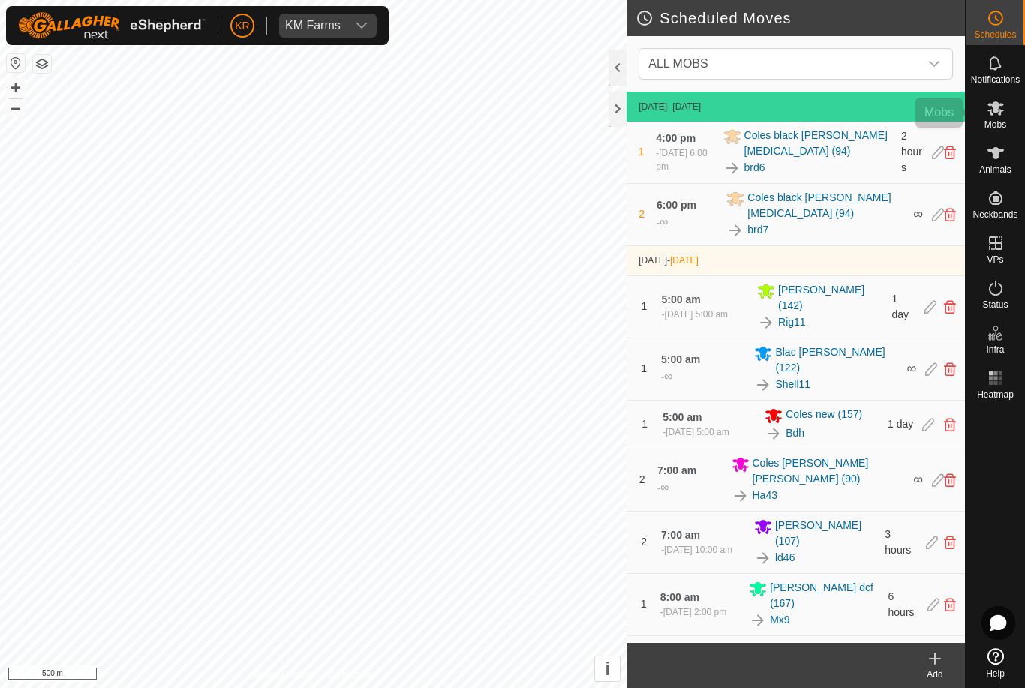
scroll to position [599, 0]
click at [1007, 120] on div "Mobs" at bounding box center [995, 112] width 59 height 45
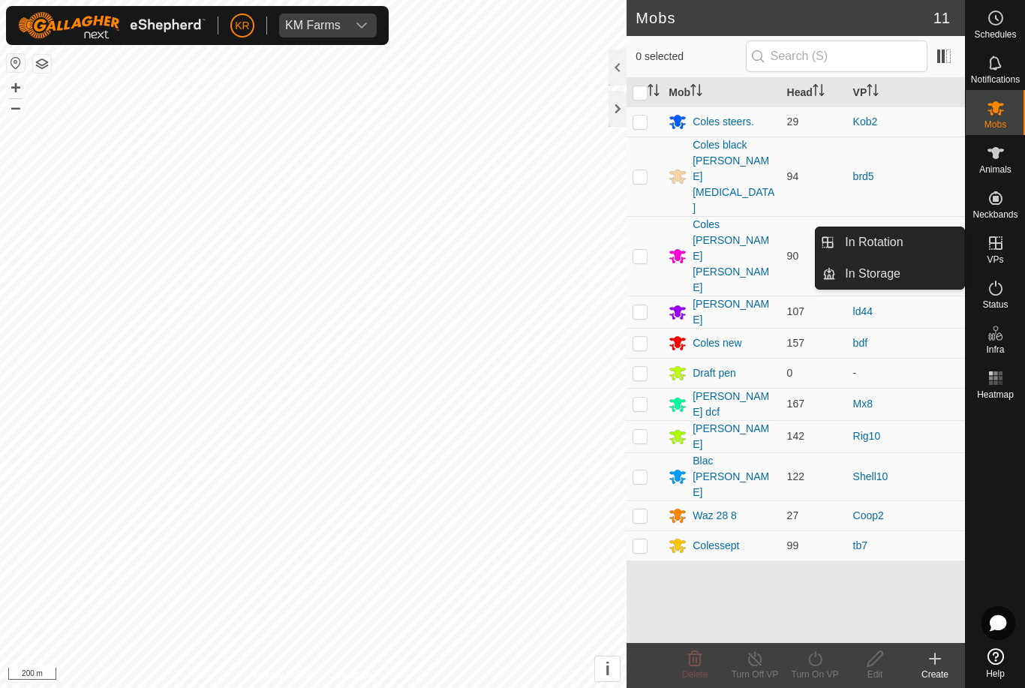
click at [890, 239] on span "In Rotation" at bounding box center [874, 242] width 58 height 18
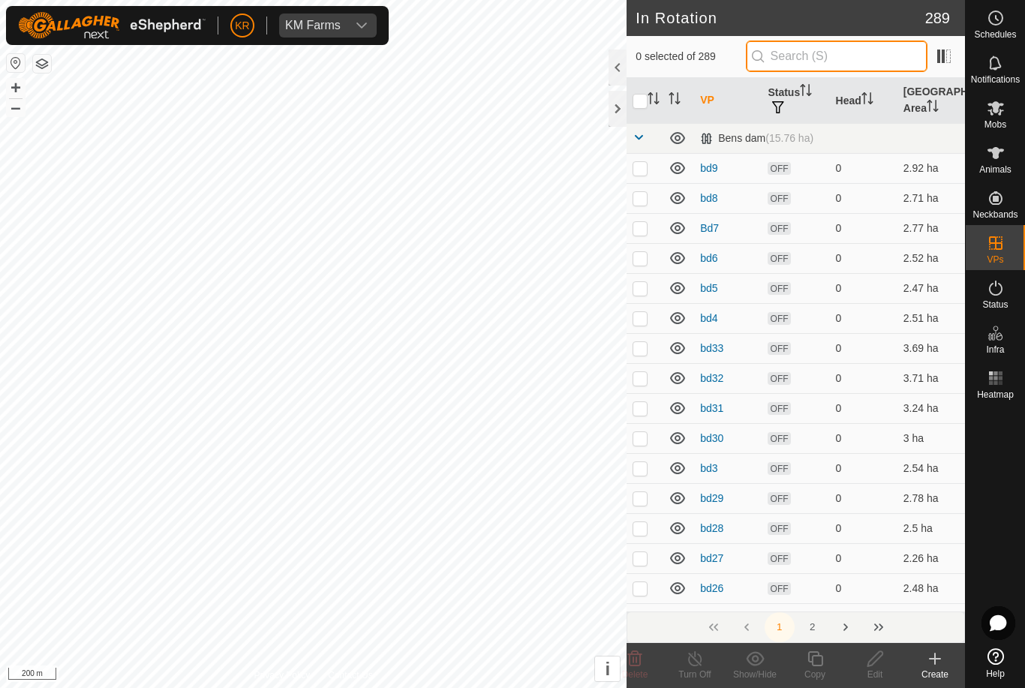
click at [828, 61] on input "text" at bounding box center [837, 57] width 182 height 32
click at [828, 60] on input "text" at bounding box center [837, 57] width 182 height 32
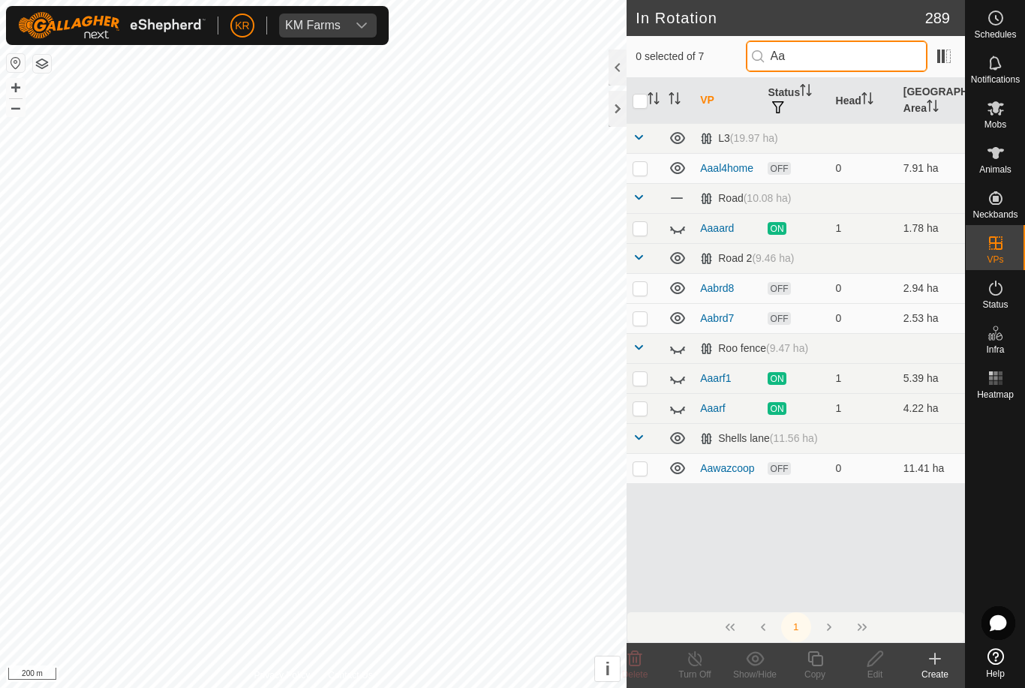
type input "Aa"
click at [650, 166] on td at bounding box center [645, 168] width 36 height 30
checkbox input "true"
click at [683, 219] on icon at bounding box center [678, 228] width 18 height 18
click at [646, 226] on p-checkbox at bounding box center [640, 228] width 15 height 12
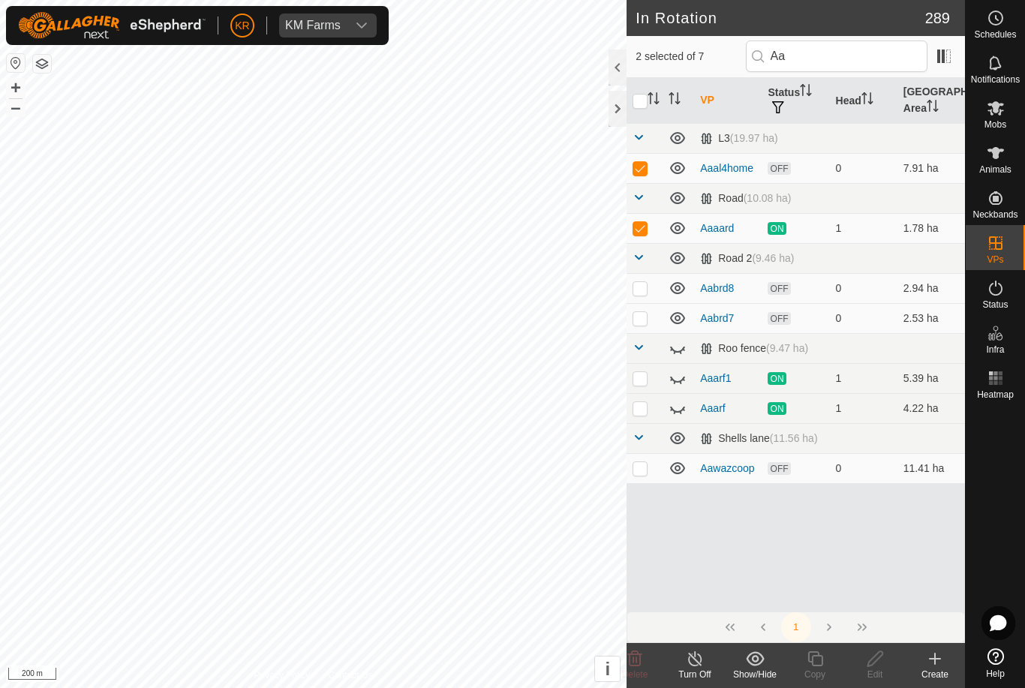
click at [644, 228] on p-checkbox at bounding box center [640, 228] width 15 height 12
checkbox input "false"
click at [644, 287] on p-checkbox at bounding box center [640, 288] width 15 height 12
click at [646, 288] on p-checkbox at bounding box center [640, 288] width 15 height 12
click at [646, 292] on p-checkbox at bounding box center [640, 288] width 15 height 12
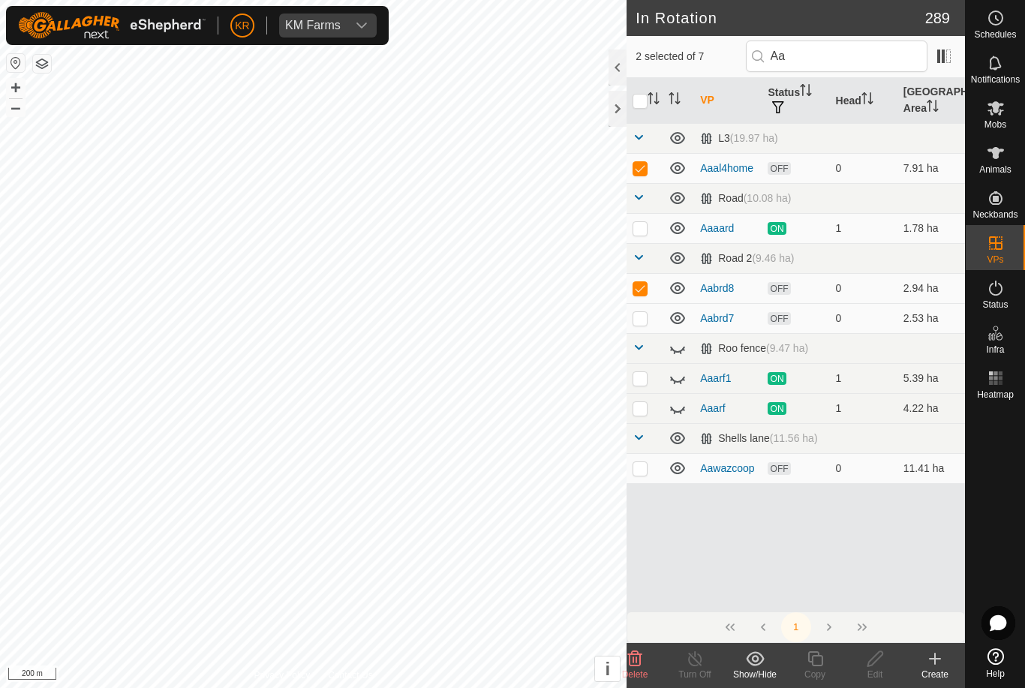
click at [645, 291] on p-checkbox at bounding box center [640, 288] width 15 height 12
checkbox input "false"
click at [648, 318] on td at bounding box center [645, 318] width 36 height 30
checkbox input "true"
click at [647, 289] on p-checkbox at bounding box center [640, 288] width 15 height 12
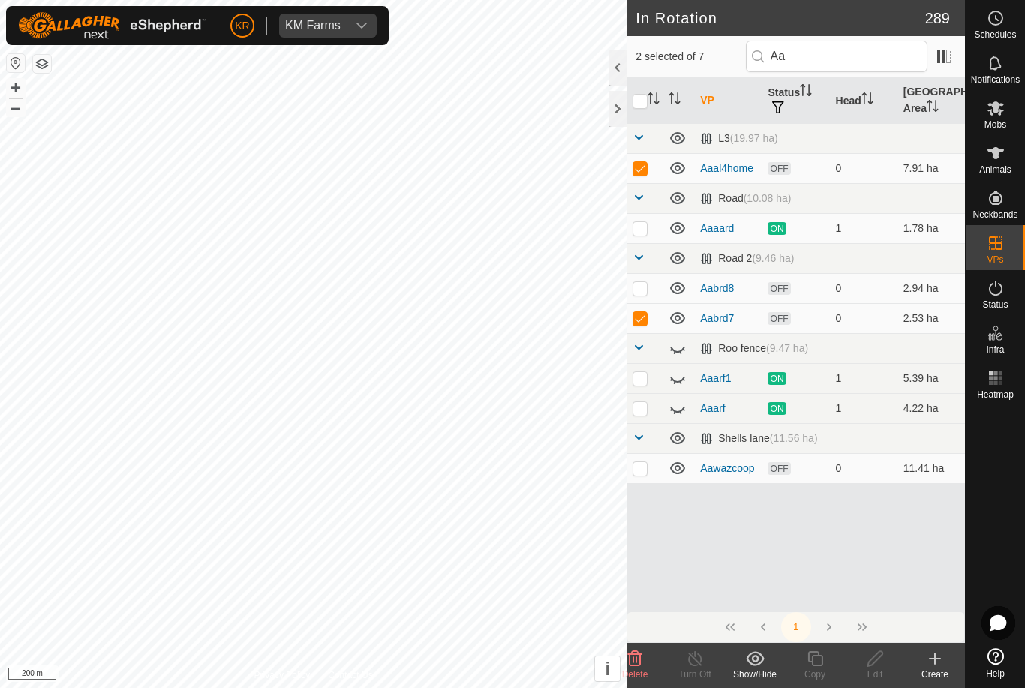
checkbox input "true"
click at [684, 341] on icon at bounding box center [678, 348] width 18 height 18
click at [636, 468] on p-checkbox at bounding box center [640, 468] width 15 height 12
checkbox input "true"
click at [643, 654] on icon at bounding box center [635, 659] width 18 height 18
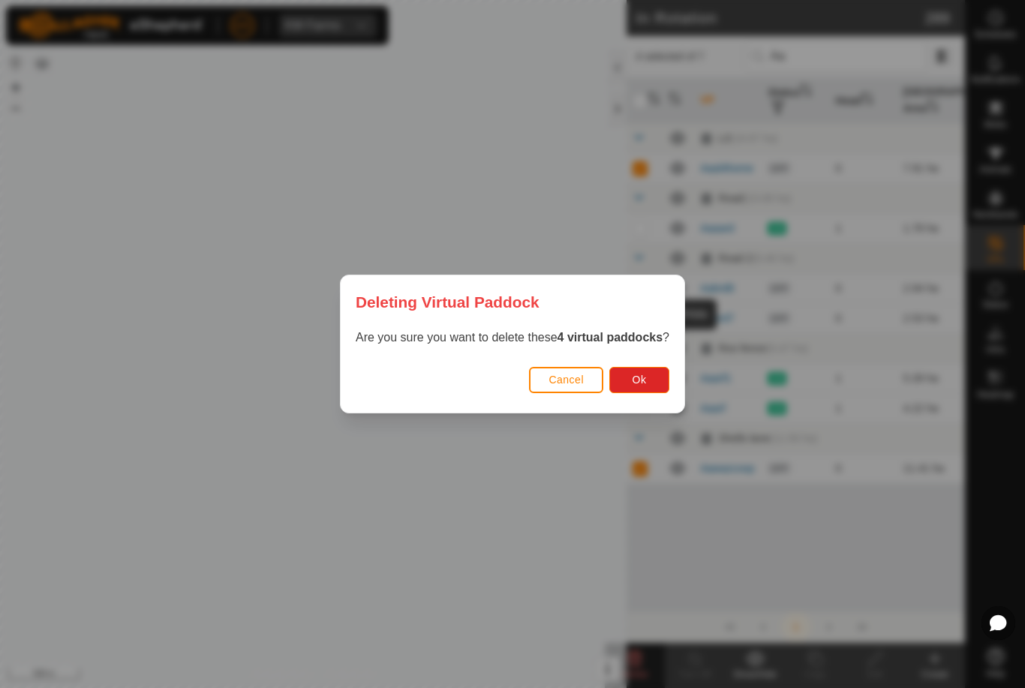
click at [641, 368] on button "Ok" at bounding box center [639, 380] width 60 height 26
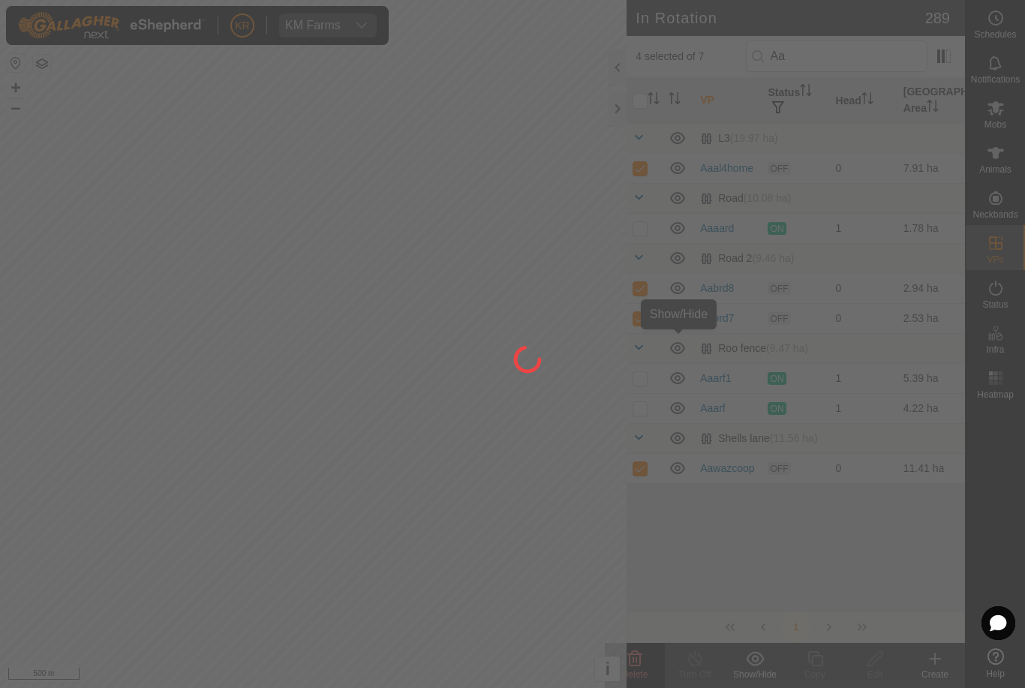
checkbox input "false"
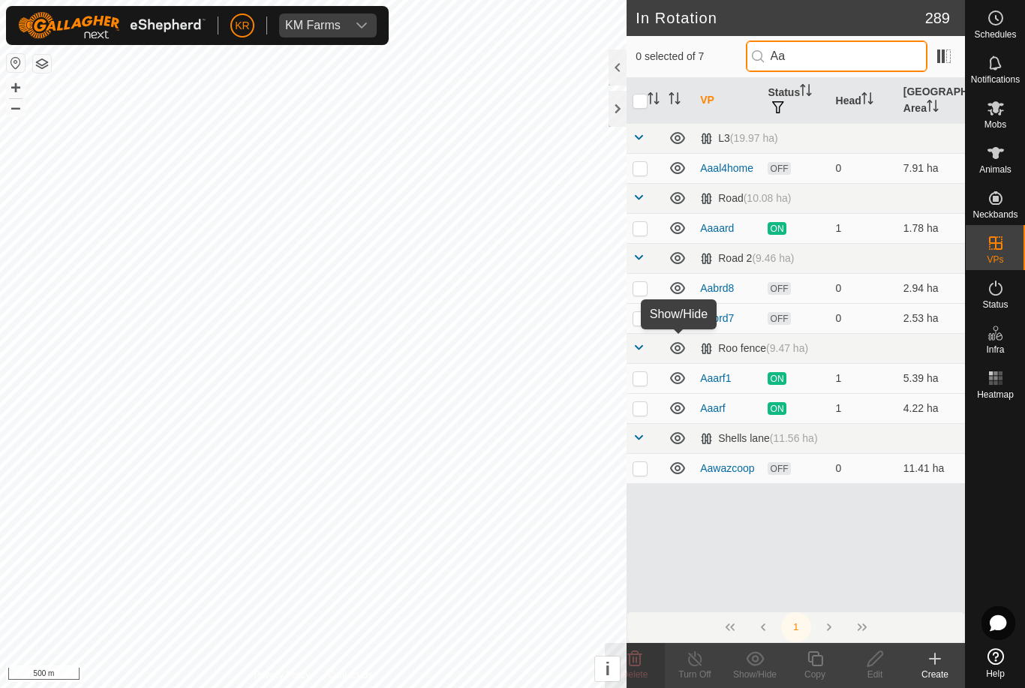
click at [883, 60] on input "Aa" at bounding box center [837, 57] width 182 height 32
type input "A"
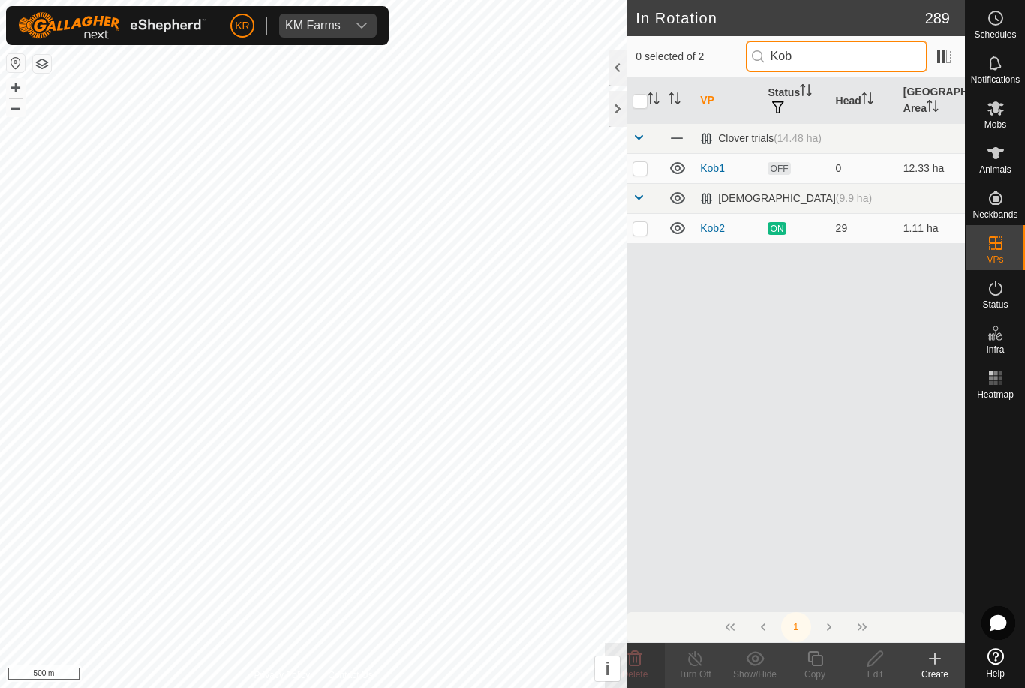
type input "Kob"
click at [642, 166] on p-checkbox at bounding box center [640, 168] width 15 height 12
checkbox input "true"
click at [642, 660] on icon at bounding box center [635, 659] width 18 height 18
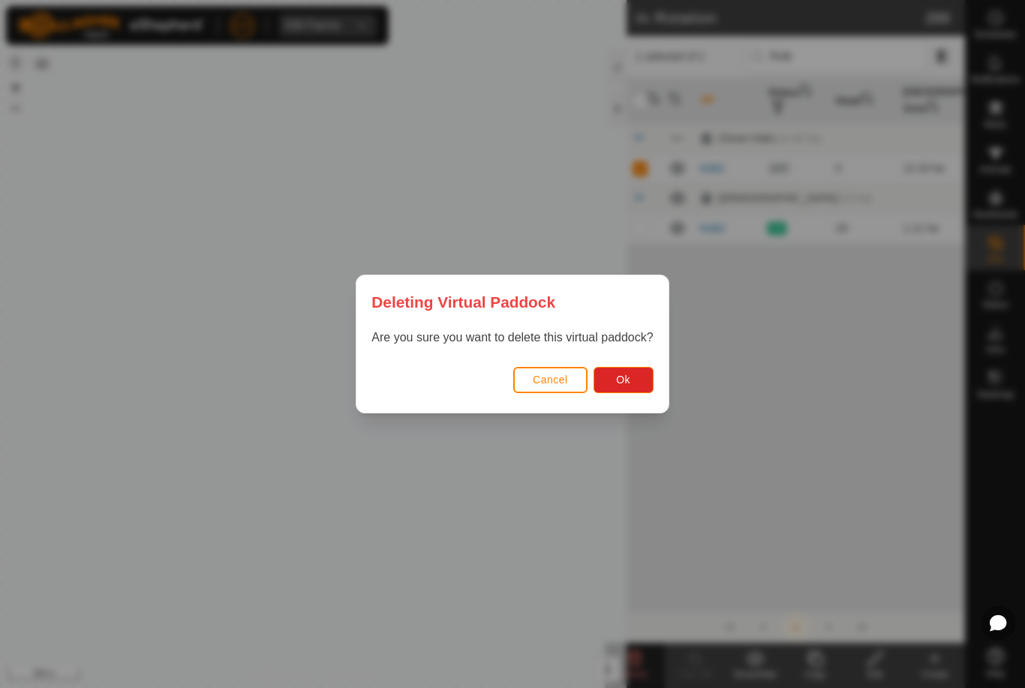
click at [625, 384] on span "Ok" at bounding box center [623, 380] width 14 height 12
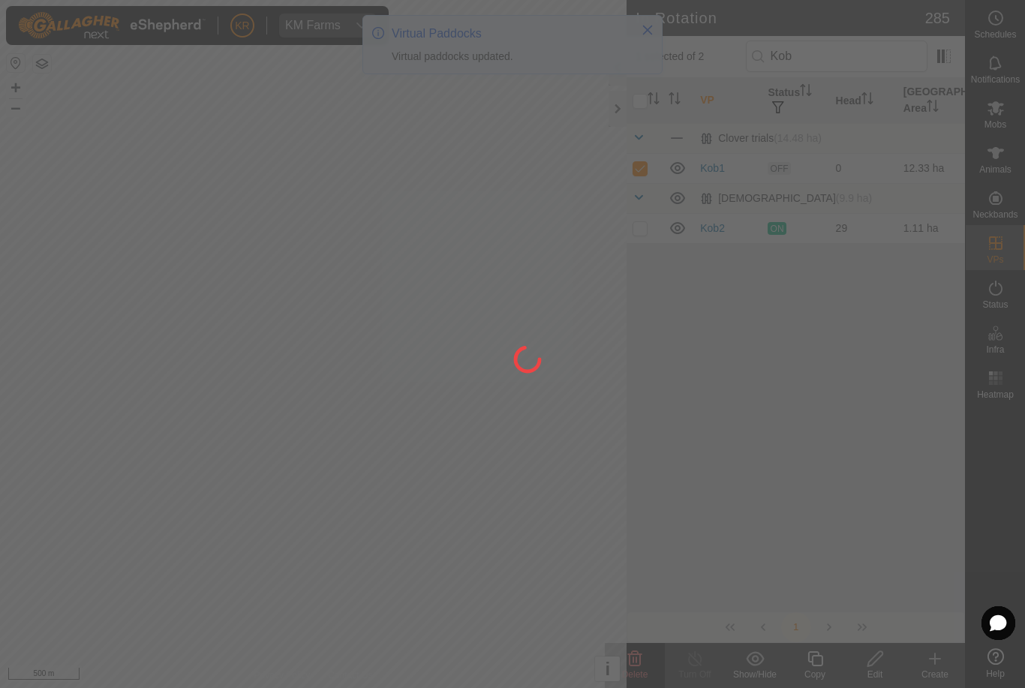
checkbox input "false"
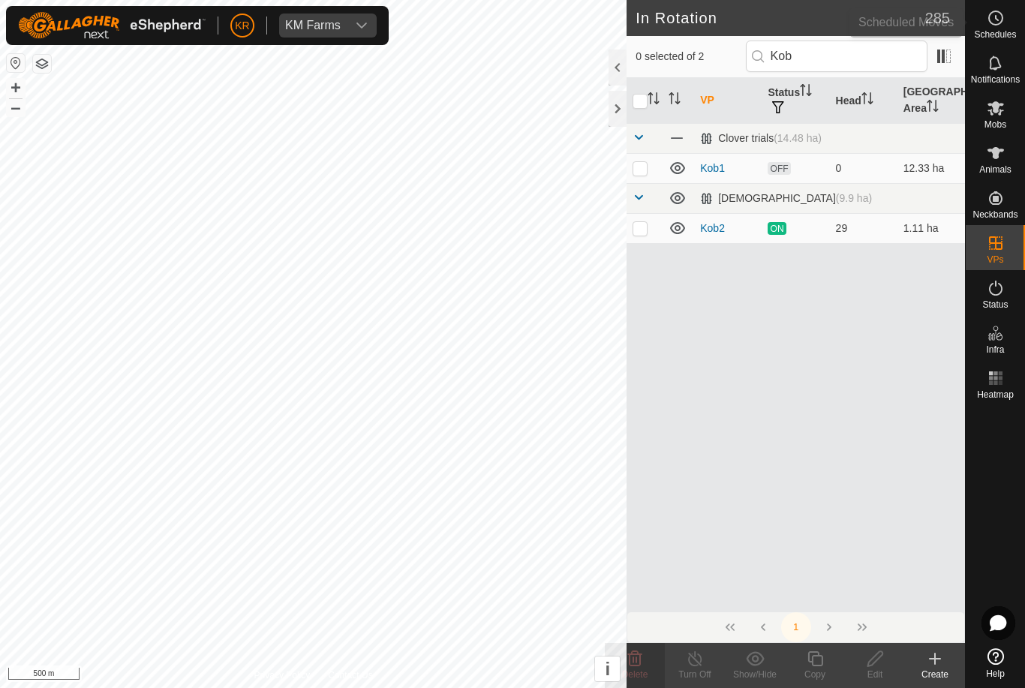
click at [1007, 14] on es-schedule-vp-svg-icon at bounding box center [995, 18] width 27 height 24
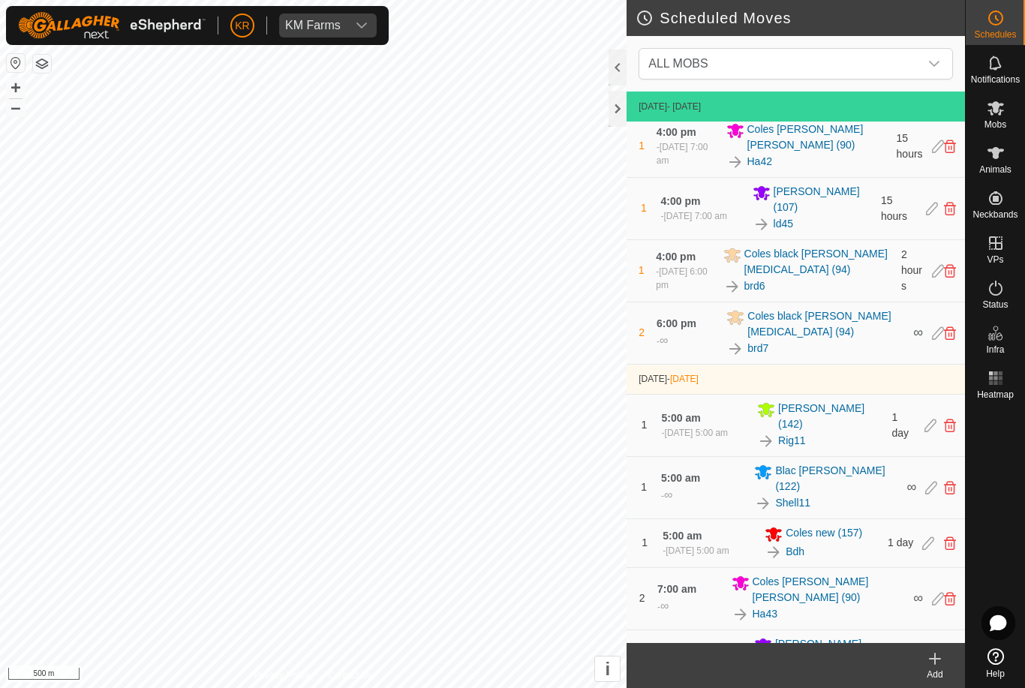
scroll to position [489, 0]
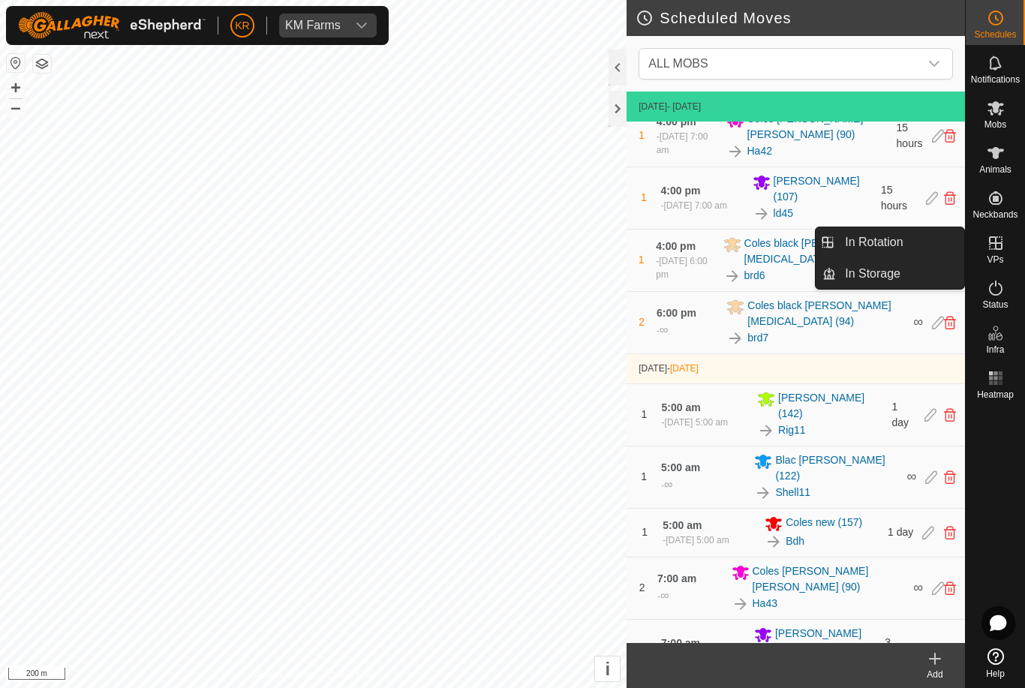
click at [875, 230] on link "In Rotation" at bounding box center [900, 242] width 128 height 30
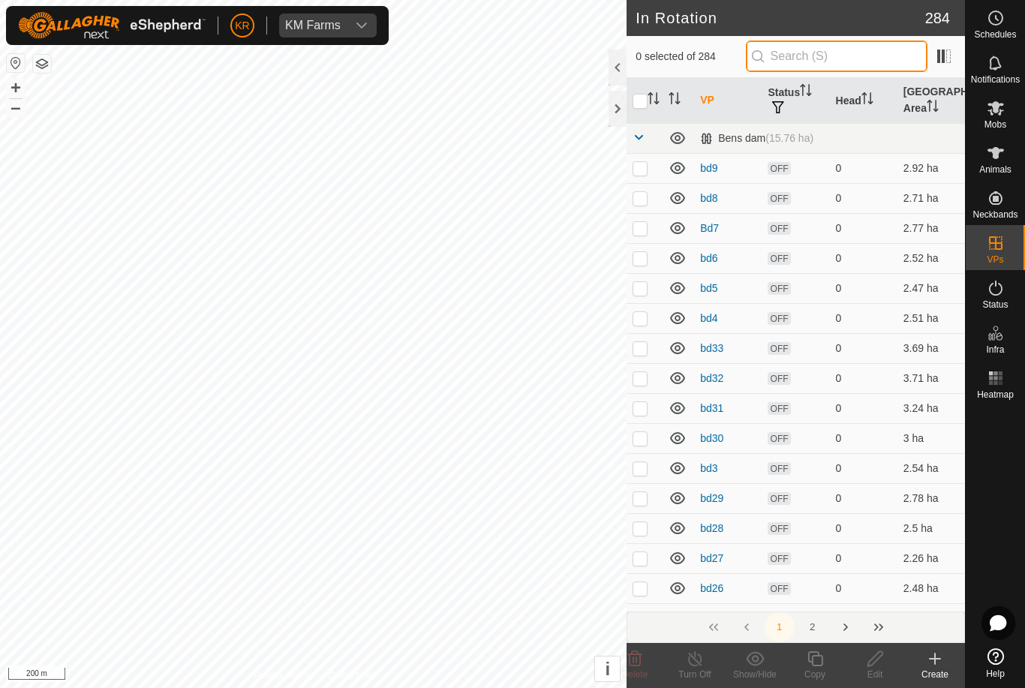
click at [866, 54] on input "text" at bounding box center [837, 57] width 182 height 32
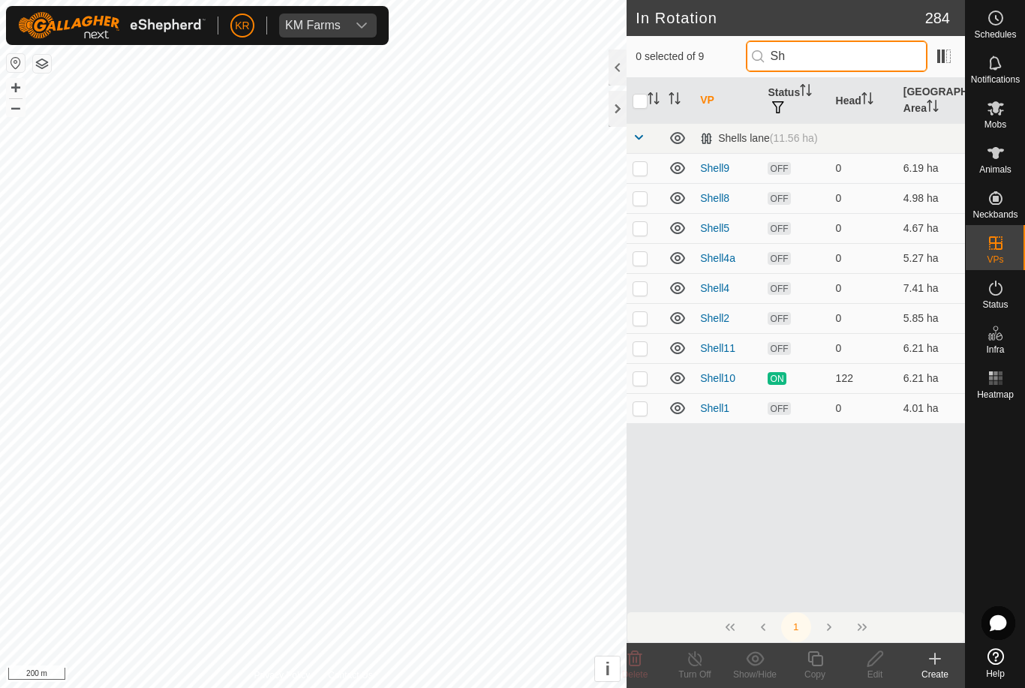
type input "Sh"
click at [648, 406] on p-checkbox at bounding box center [640, 408] width 15 height 12
checkbox input "true"
click at [650, 170] on td at bounding box center [645, 168] width 36 height 30
click at [651, 165] on td at bounding box center [645, 168] width 36 height 30
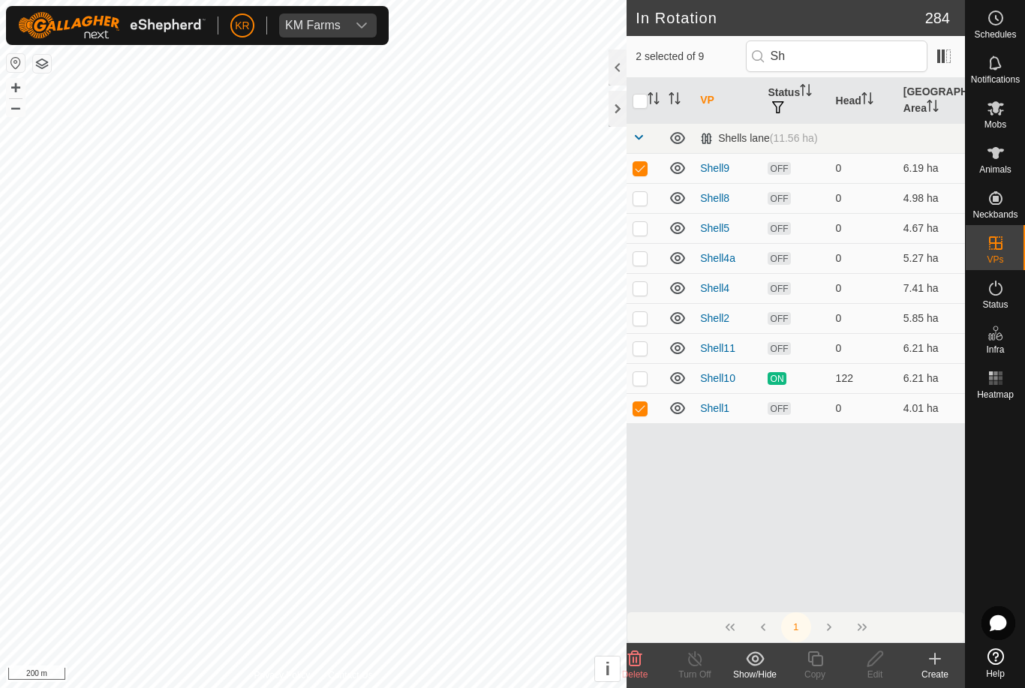
checkbox input "false"
click at [644, 200] on p-checkbox at bounding box center [640, 198] width 15 height 12
checkbox input "true"
click at [643, 231] on p-checkbox at bounding box center [640, 228] width 15 height 12
checkbox input "true"
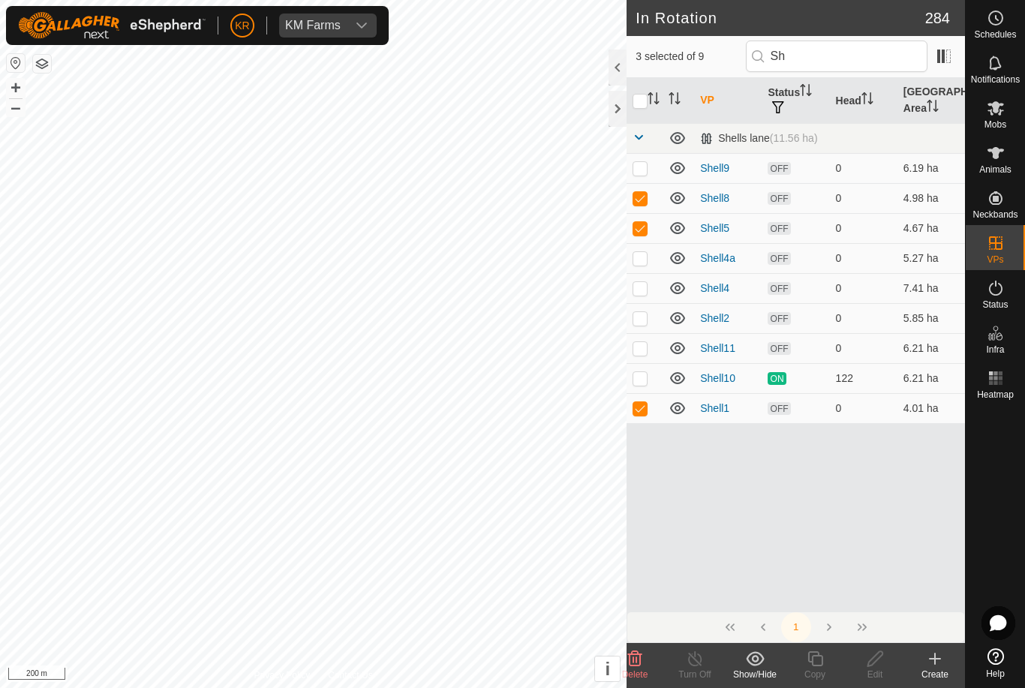
click at [645, 257] on p-checkbox at bounding box center [640, 258] width 15 height 12
checkbox input "true"
click at [643, 286] on p-checkbox at bounding box center [640, 288] width 15 height 12
checkbox input "true"
click at [646, 319] on p-checkbox at bounding box center [640, 318] width 15 height 12
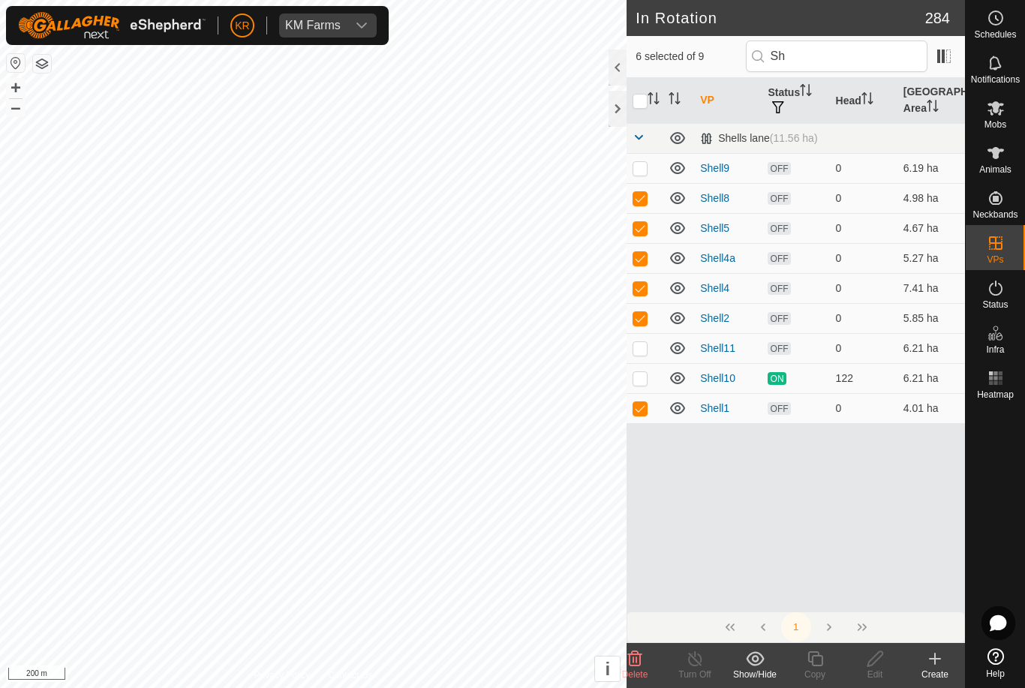
checkbox input "true"
click at [642, 349] on p-checkbox at bounding box center [640, 348] width 15 height 12
click at [643, 352] on p-checkbox at bounding box center [640, 348] width 15 height 12
checkbox input "false"
click at [633, 656] on icon at bounding box center [635, 659] width 18 height 18
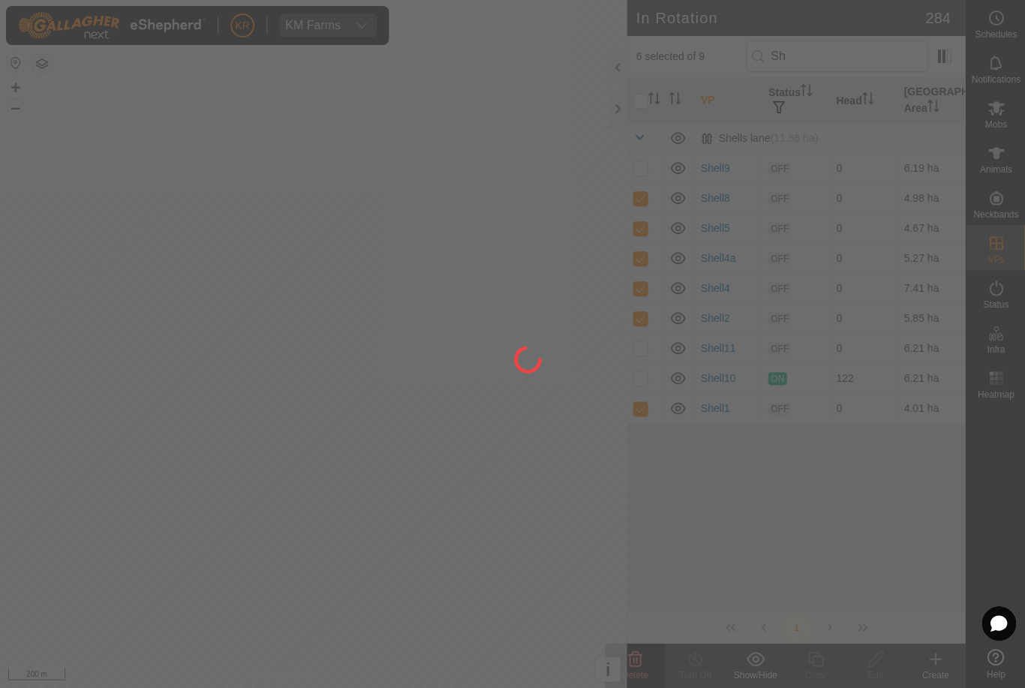
click at [644, 663] on div at bounding box center [512, 344] width 1025 height 688
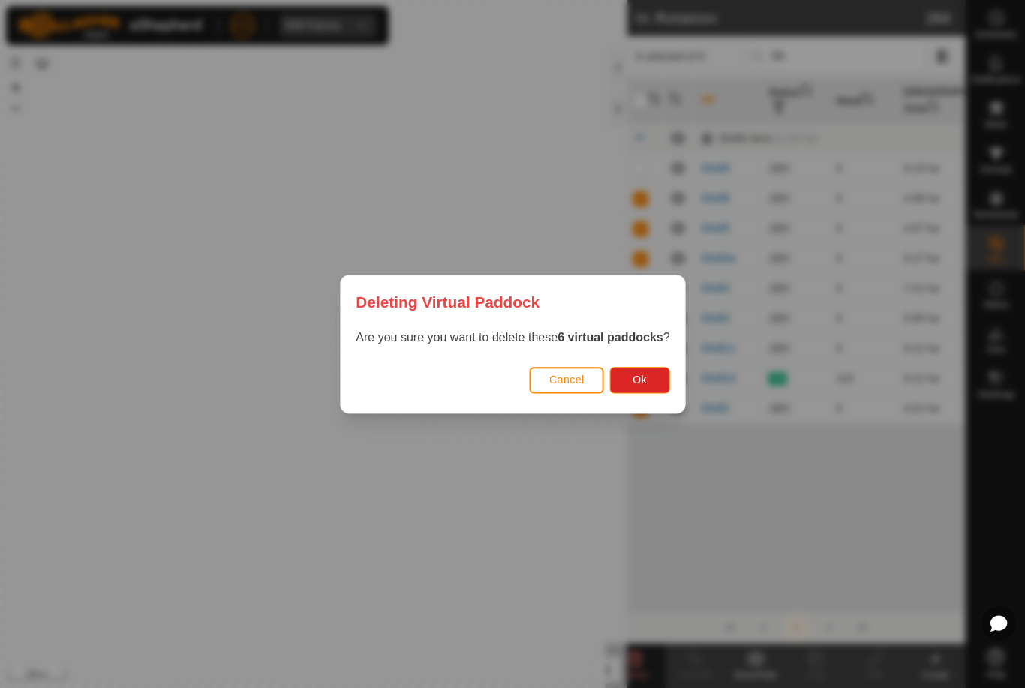
click at [643, 377] on span "Ok" at bounding box center [640, 380] width 14 height 12
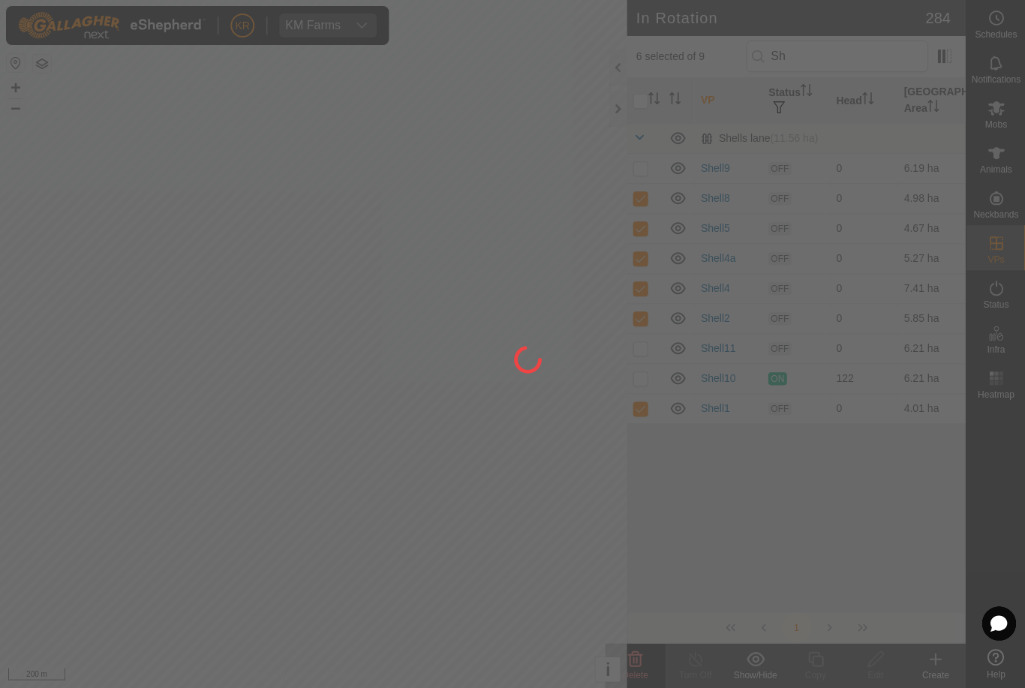
checkbox input "false"
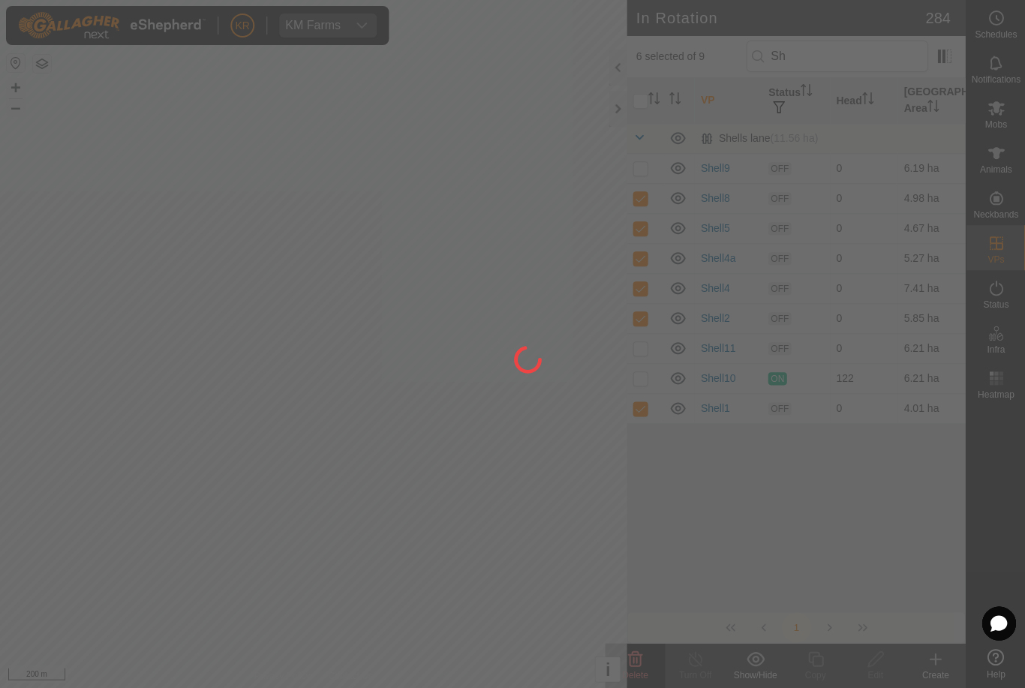
checkbox input "false"
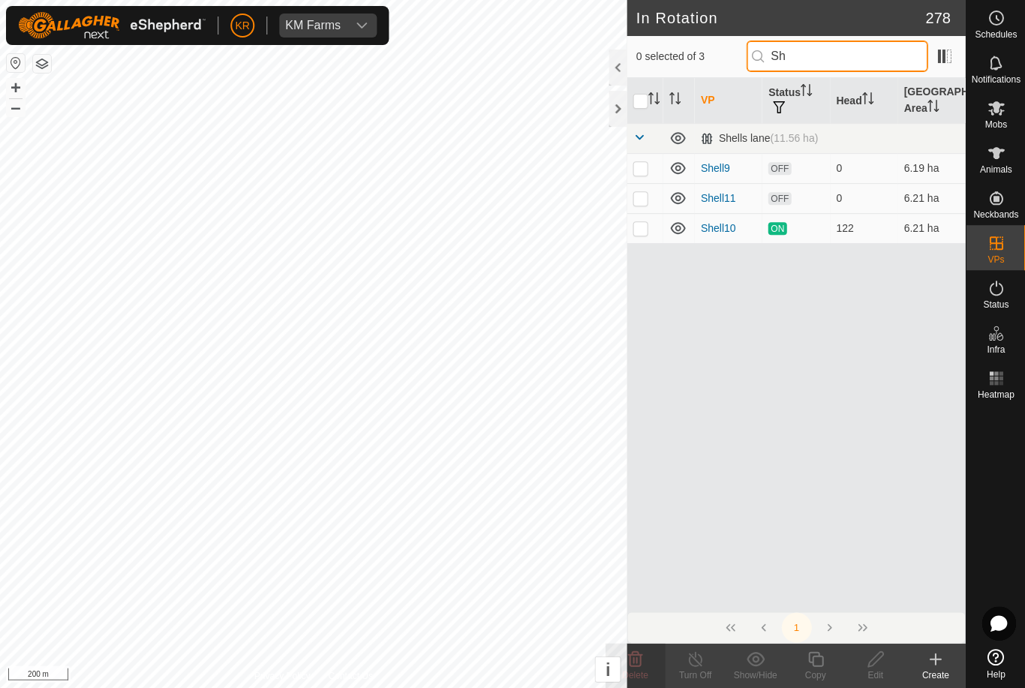
click at [852, 53] on input "Sh" at bounding box center [837, 57] width 182 height 32
type input "S"
type input "Os"
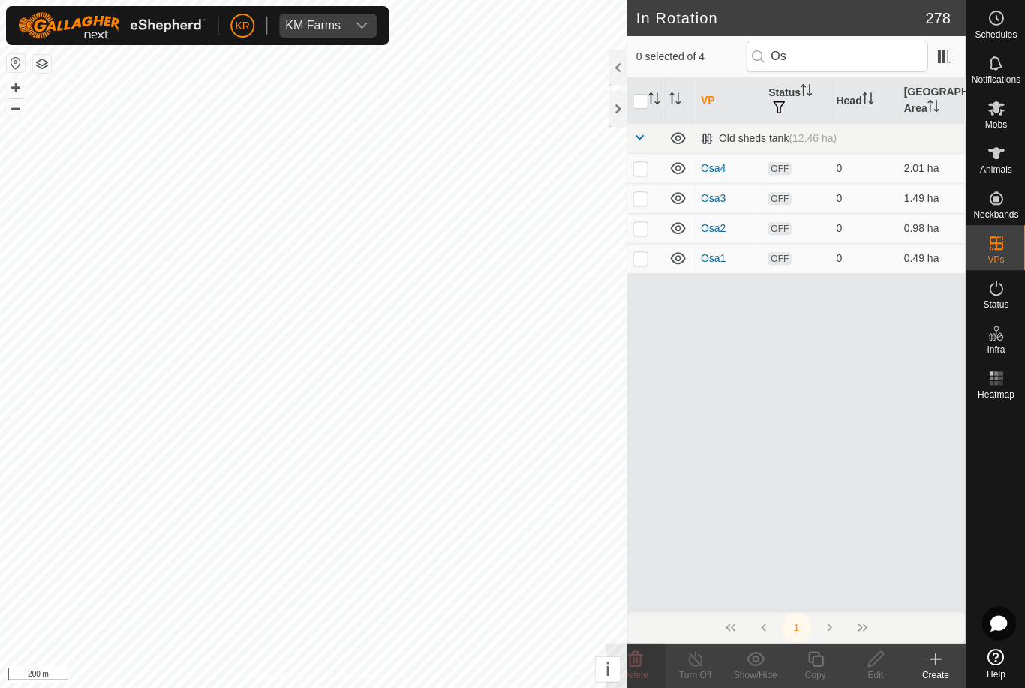
click at [647, 168] on p-checkbox at bounding box center [640, 168] width 15 height 12
click at [646, 168] on p-checkbox at bounding box center [640, 168] width 15 height 12
click at [643, 170] on p-checkbox at bounding box center [640, 168] width 15 height 12
checkbox input "true"
click at [645, 194] on p-checkbox at bounding box center [640, 198] width 15 height 12
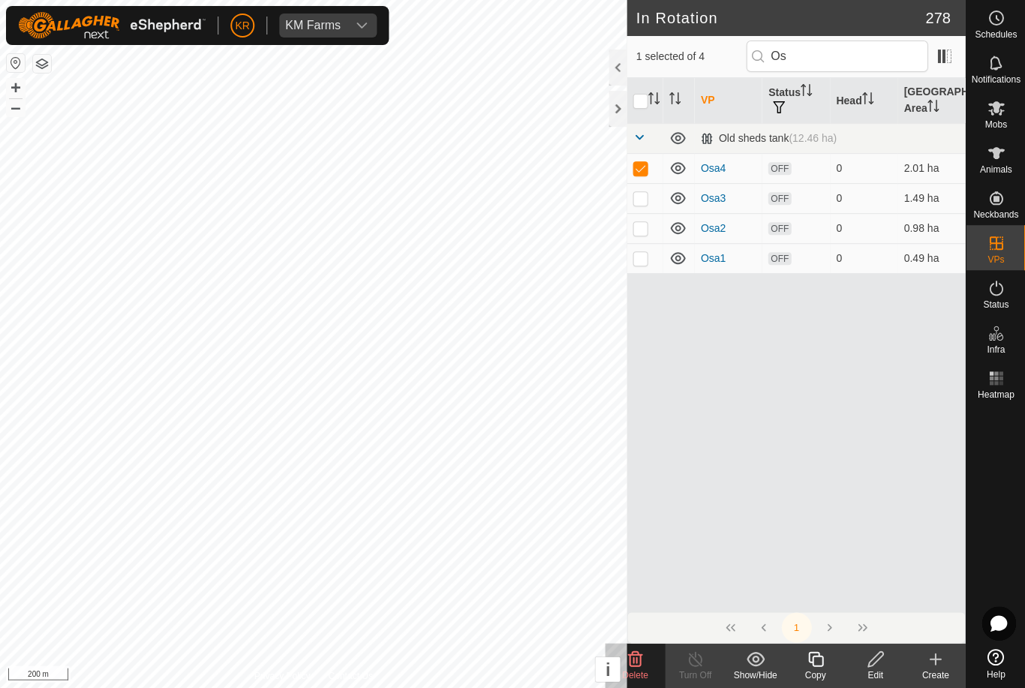
checkbox input "true"
click at [642, 223] on p-checkbox at bounding box center [640, 228] width 15 height 12
checkbox input "true"
click at [645, 257] on p-checkbox at bounding box center [640, 258] width 15 height 12
checkbox input "true"
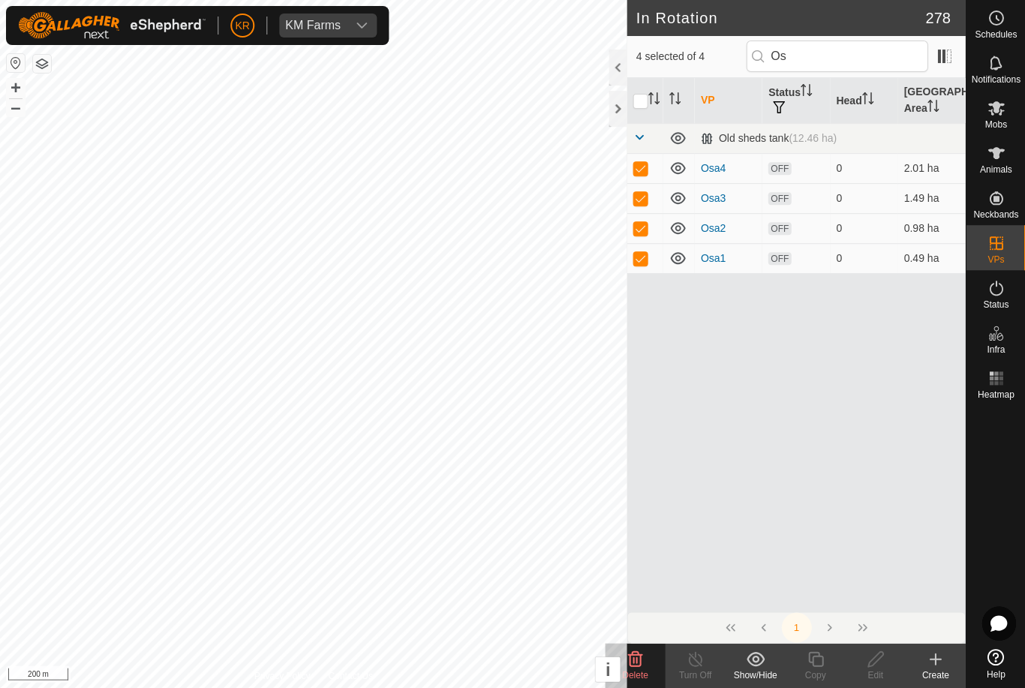
click at [641, 666] on icon at bounding box center [635, 659] width 18 height 18
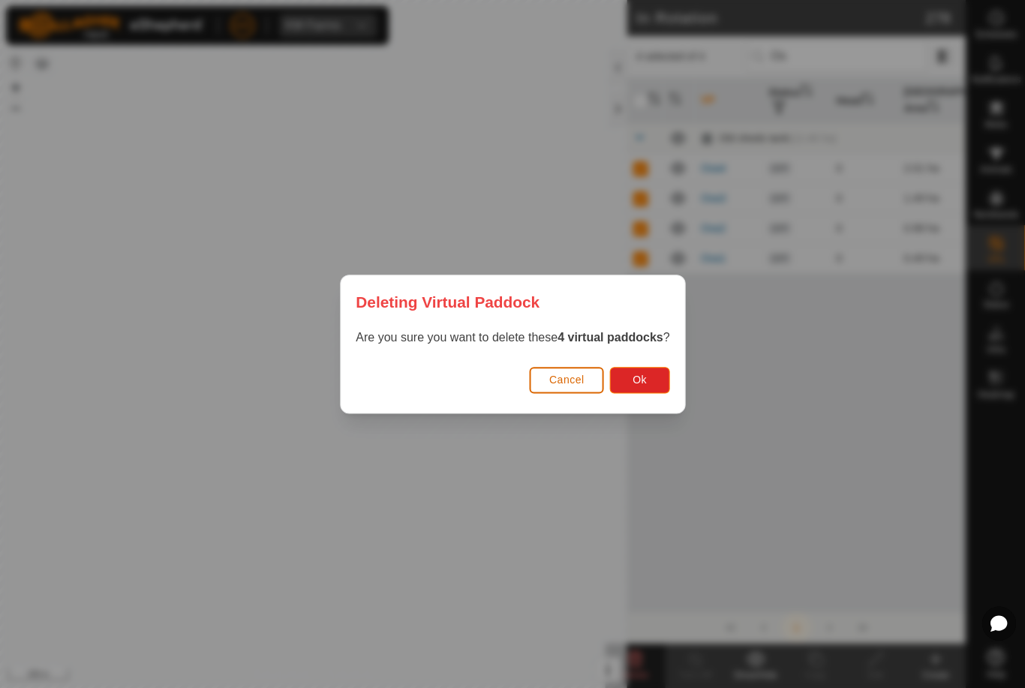
click at [648, 380] on button "Ok" at bounding box center [639, 380] width 60 height 26
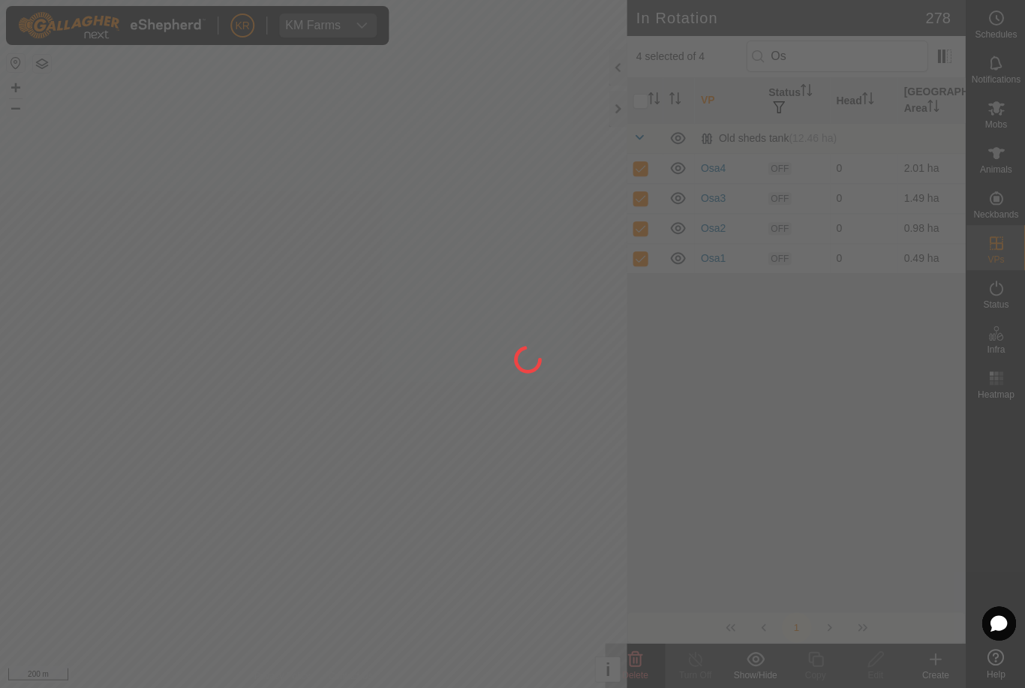
click at [648, 380] on div at bounding box center [512, 344] width 1025 height 688
checkbox input "false"
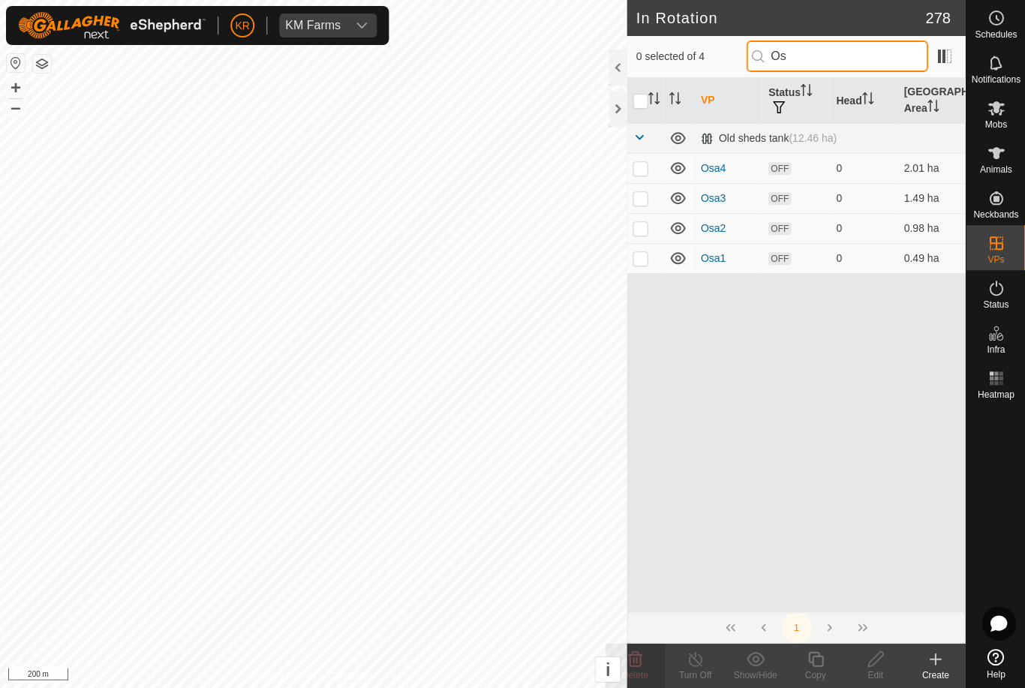
click at [876, 61] on input "Os" at bounding box center [837, 57] width 182 height 32
type input "O"
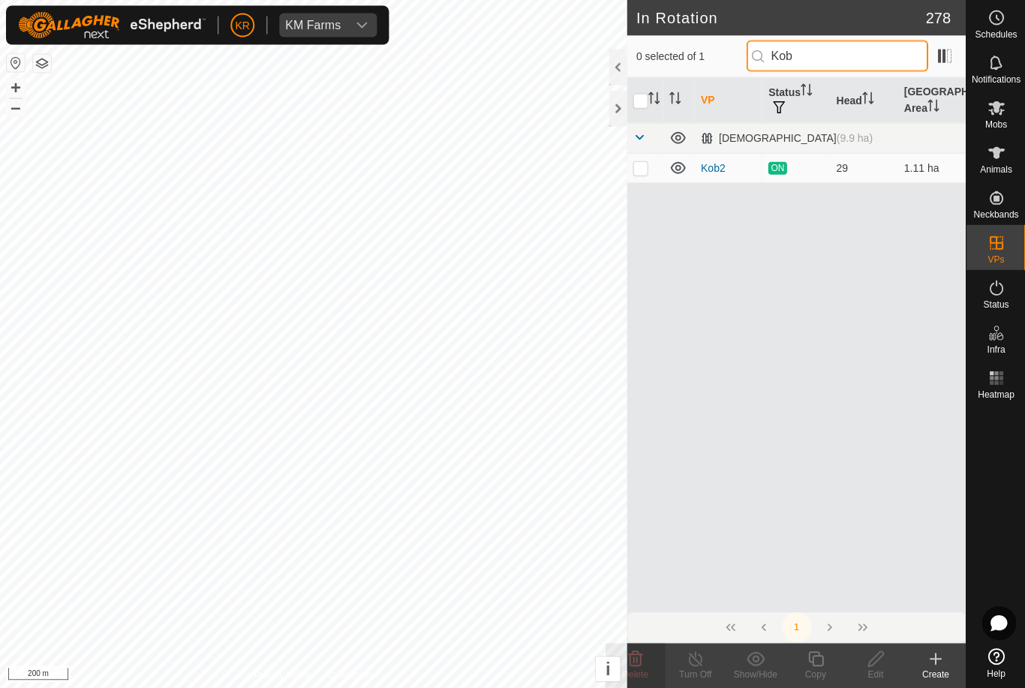
type input "Kob"
click at [639, 177] on td at bounding box center [645, 168] width 36 height 30
checkbox input "true"
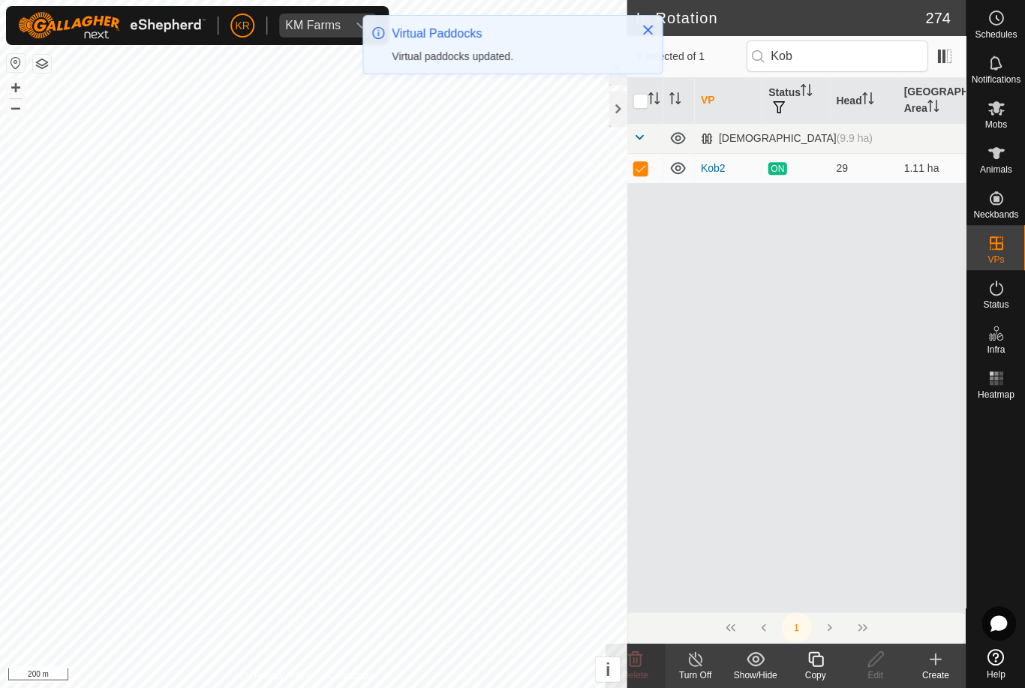
click at [801, 656] on copy-svg-icon at bounding box center [815, 659] width 60 height 18
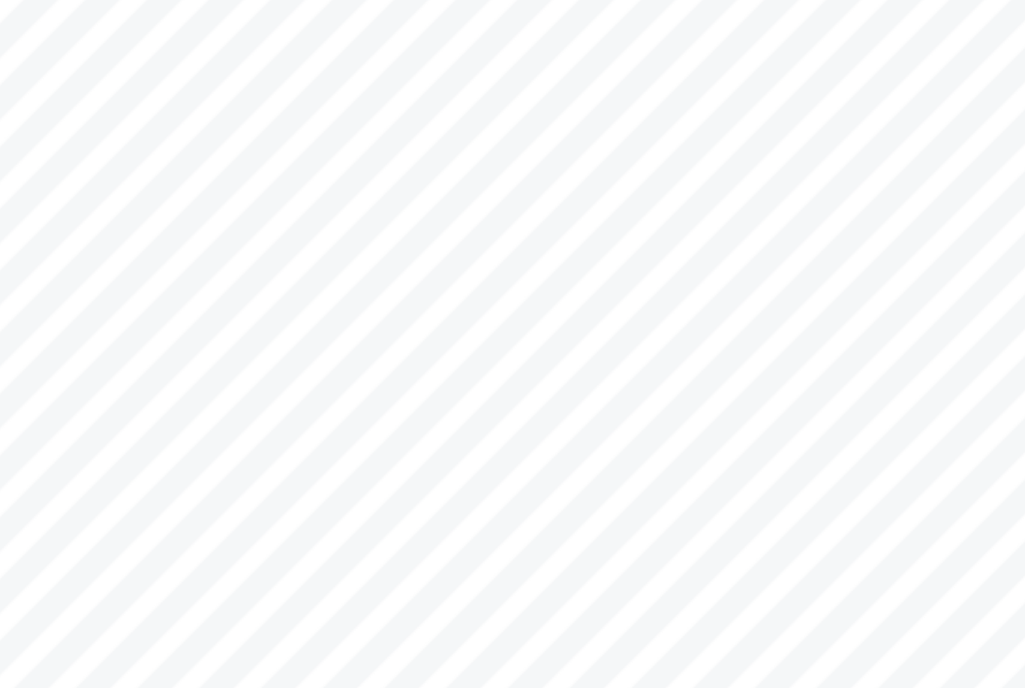
type input "[DATE] 150542"
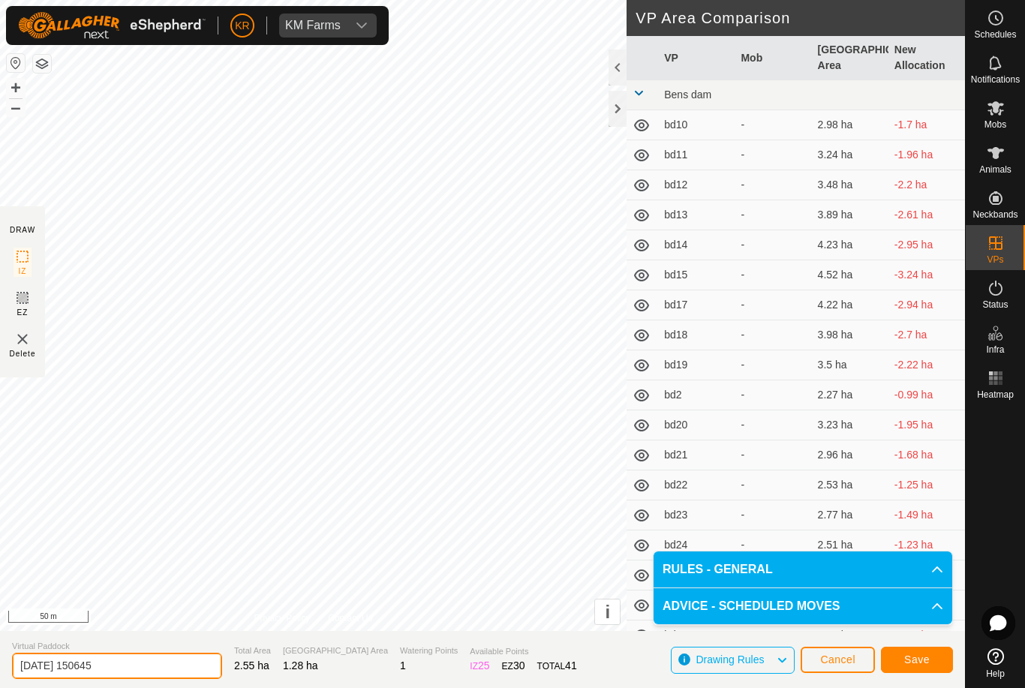
click at [136, 675] on input "2025-08-10 150645" at bounding box center [117, 666] width 210 height 26
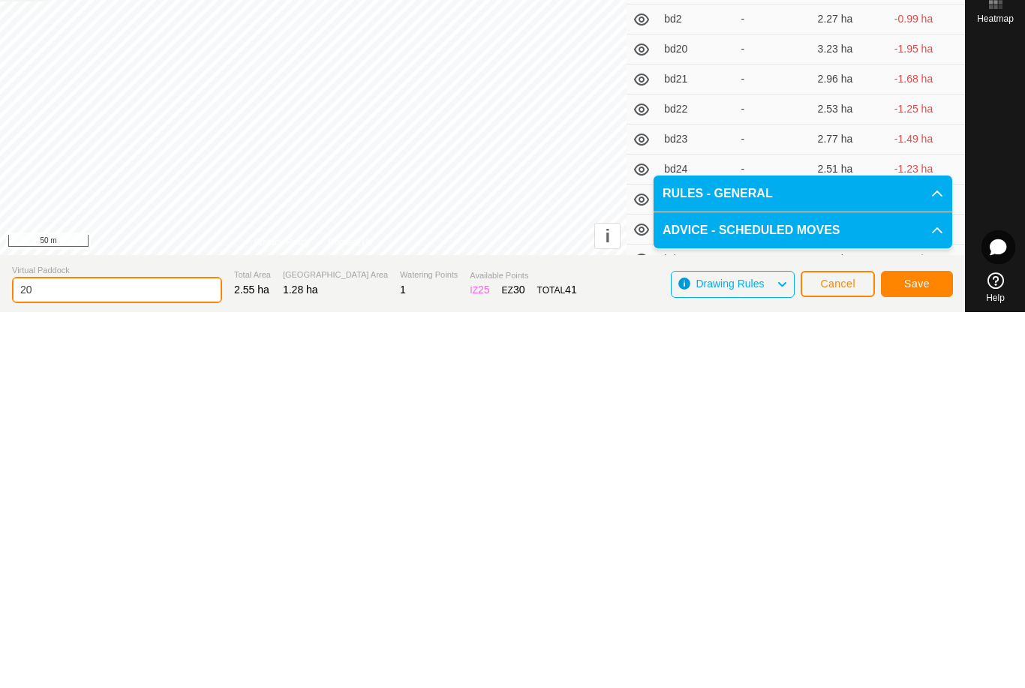
type input "2"
type input "Kob3"
click at [922, 654] on span "Save" at bounding box center [917, 660] width 26 height 12
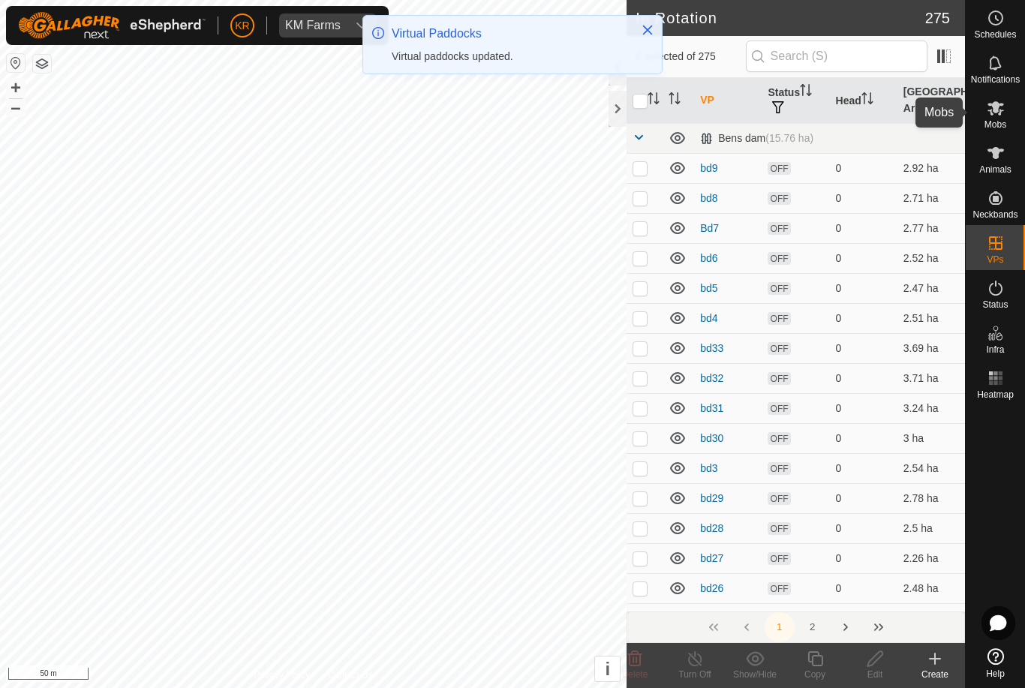
click at [1003, 116] on icon at bounding box center [996, 108] width 18 height 18
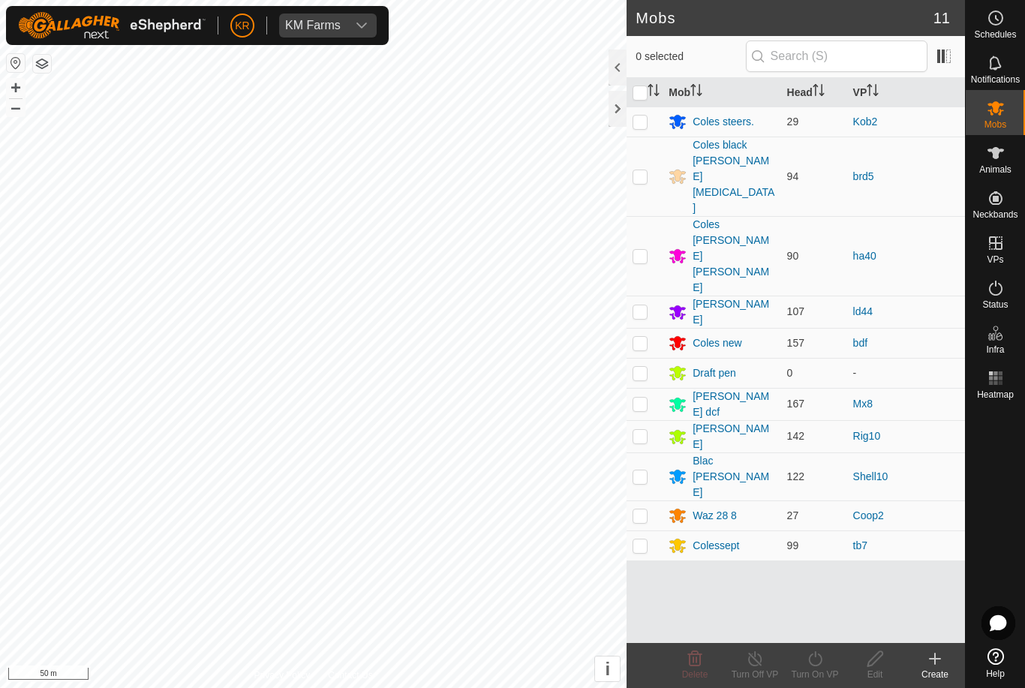
click at [641, 127] on p-checkbox at bounding box center [640, 122] width 15 height 12
checkbox input "true"
click at [807, 662] on icon at bounding box center [815, 659] width 19 height 18
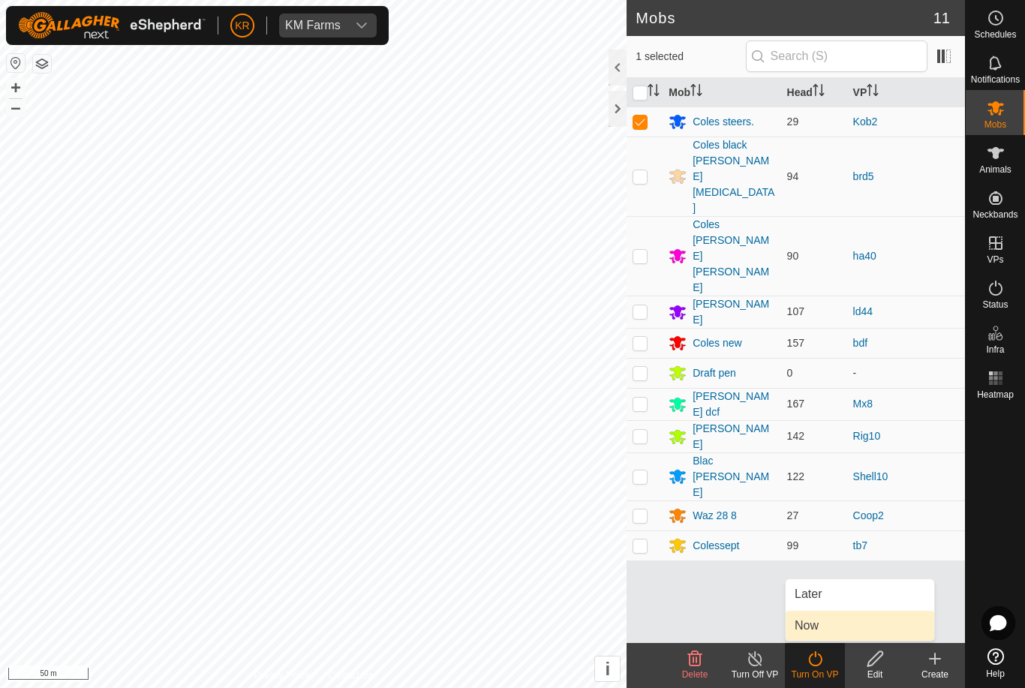
click at [819, 624] on span "Now" at bounding box center [807, 626] width 24 height 18
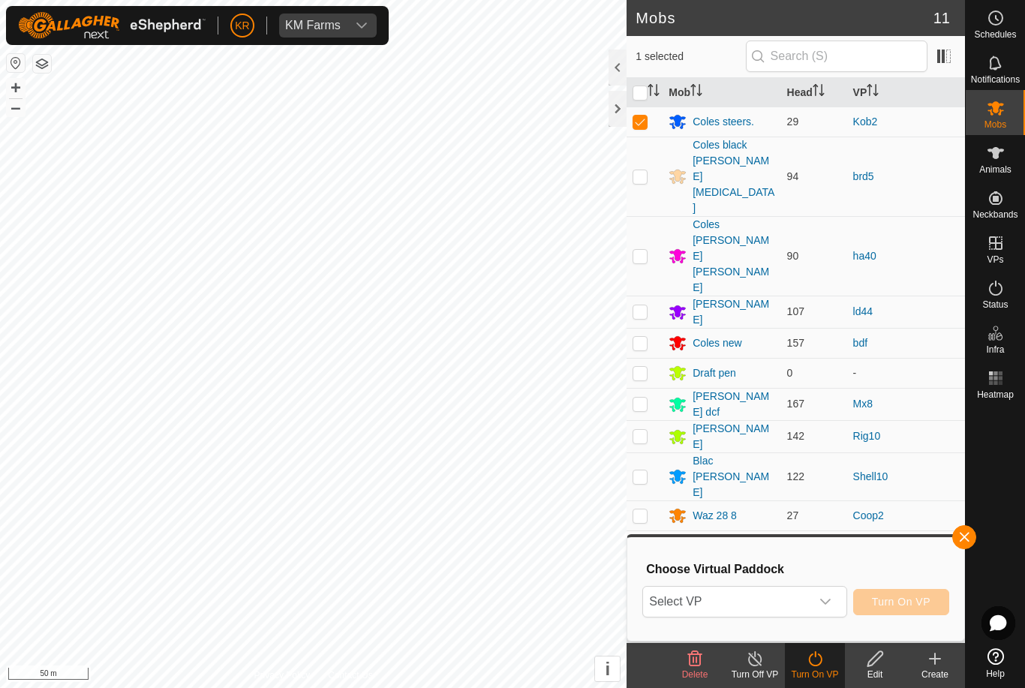
click at [774, 599] on span "Select VP" at bounding box center [726, 602] width 167 height 30
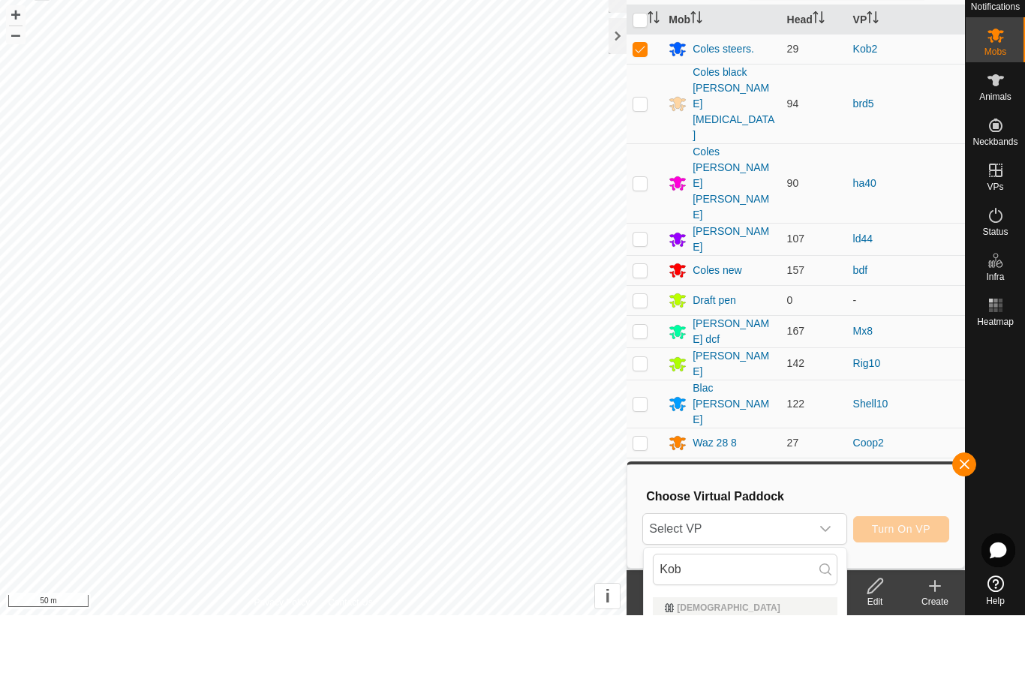
scroll to position [73, 0]
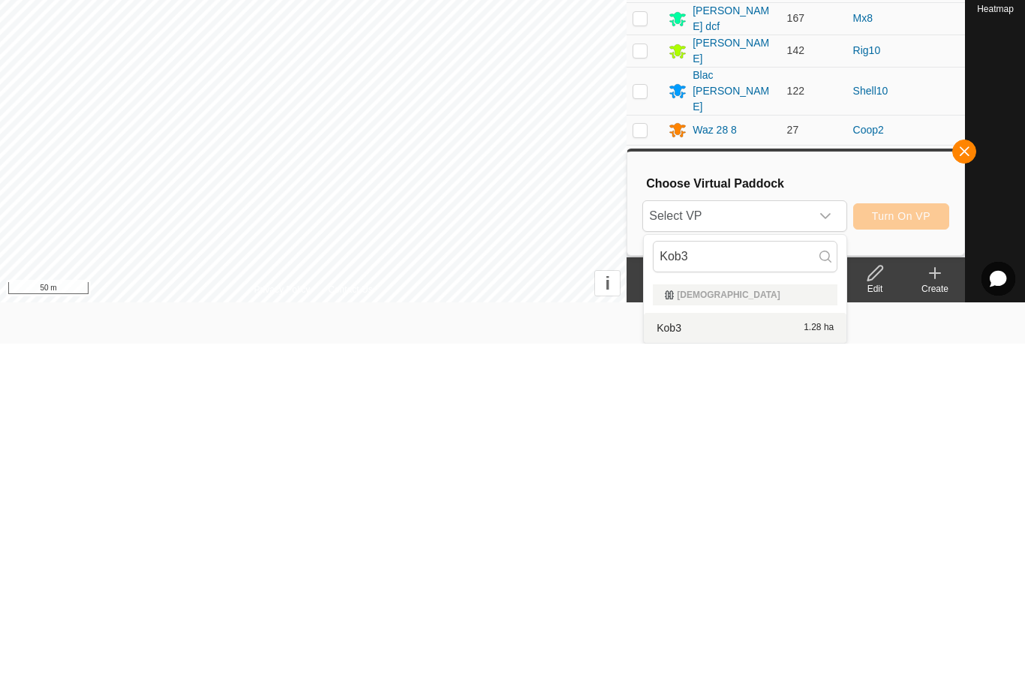
type input "Kob3"
click at [760, 663] on div "Kob3 1.28 ha" at bounding box center [745, 672] width 185 height 18
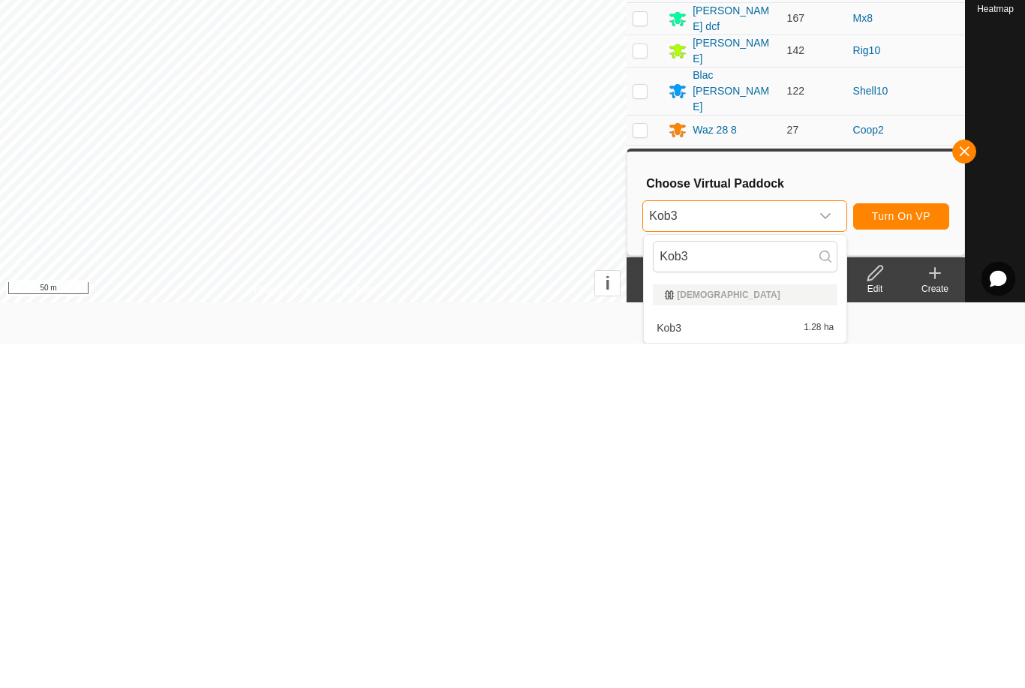
scroll to position [0, 0]
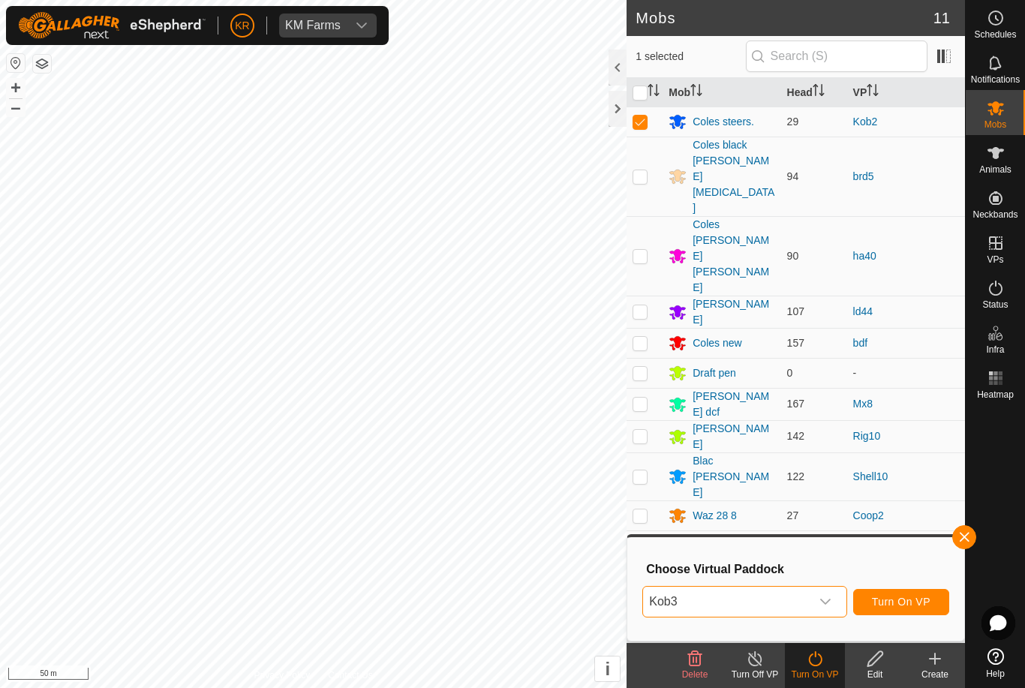
click at [909, 604] on span "Turn On VP" at bounding box center [901, 602] width 59 height 12
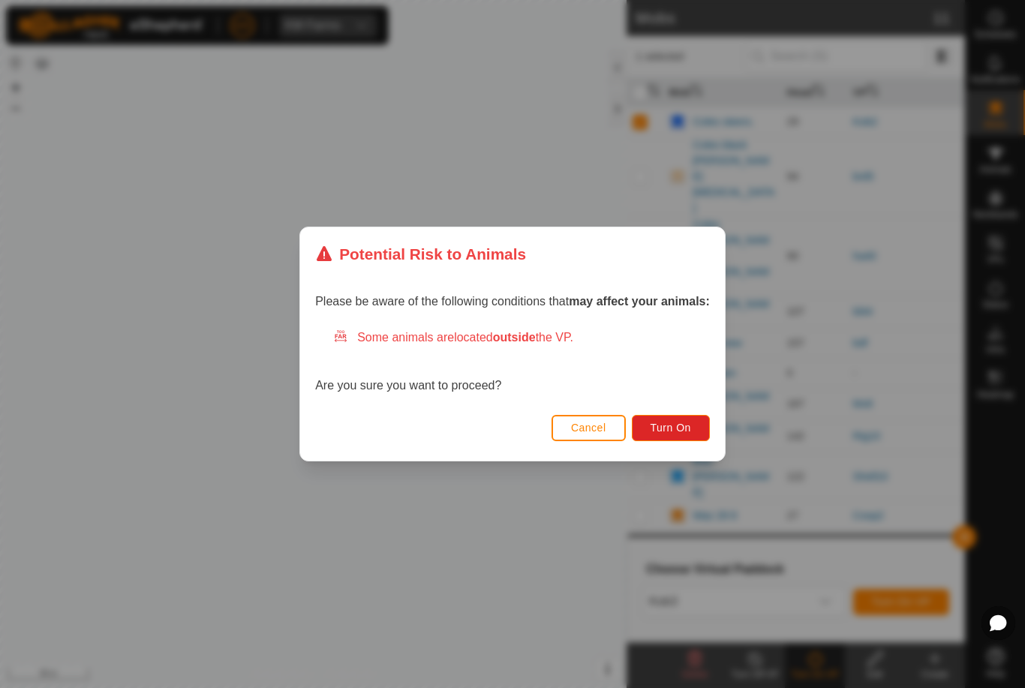
click at [654, 432] on span "Turn On" at bounding box center [671, 428] width 41 height 12
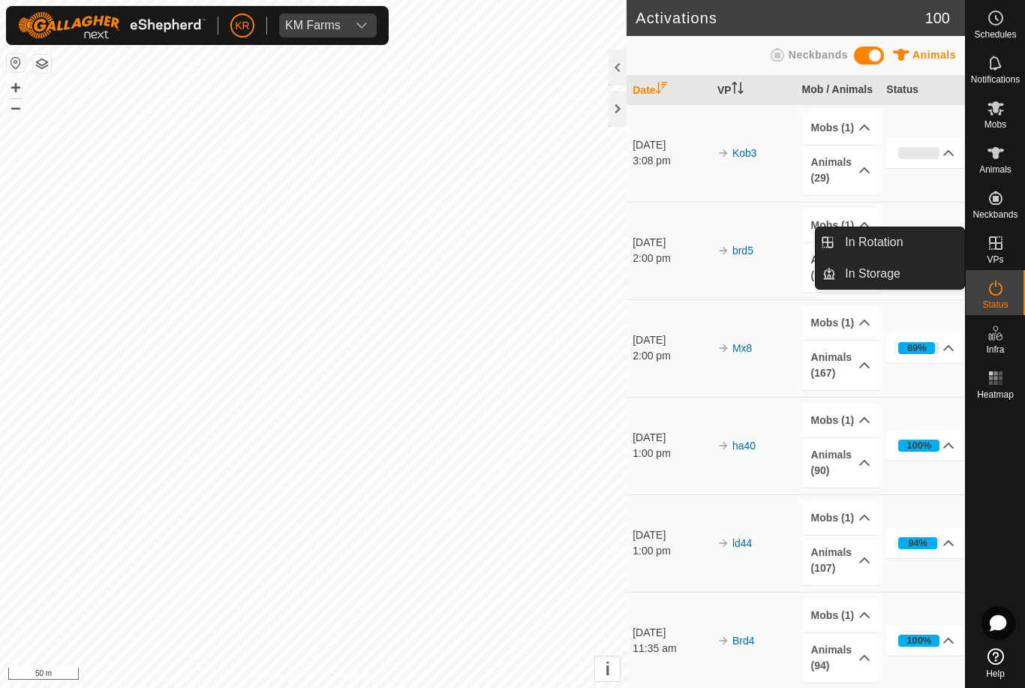
click at [935, 246] on link "In Rotation" at bounding box center [900, 242] width 128 height 30
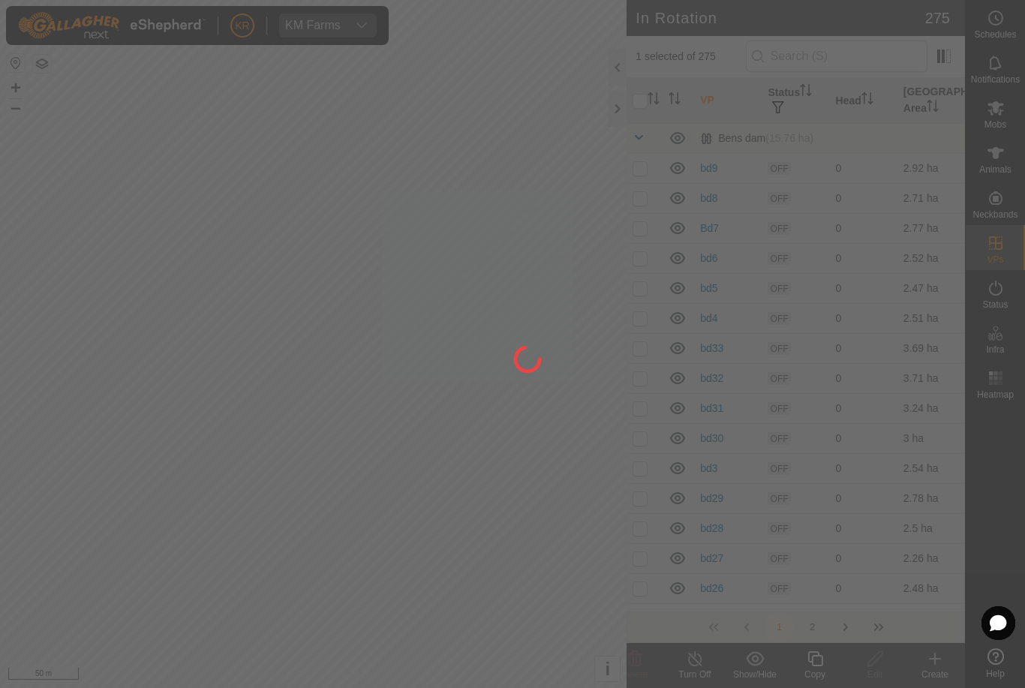
click at [905, 242] on div at bounding box center [512, 344] width 1025 height 688
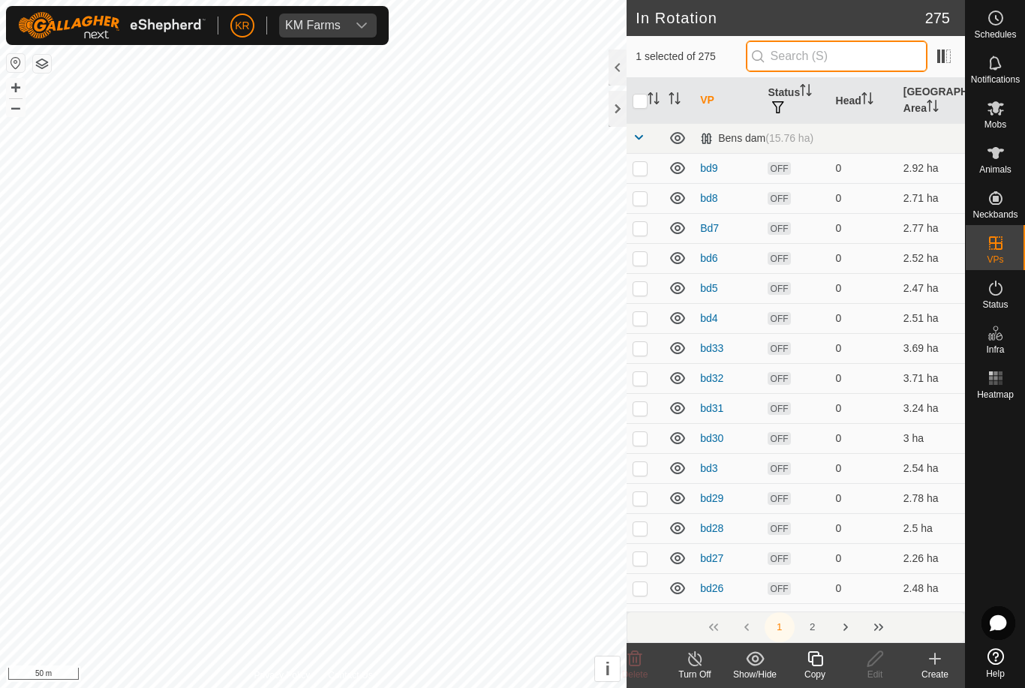
click at [880, 50] on input "text" at bounding box center [837, 57] width 182 height 32
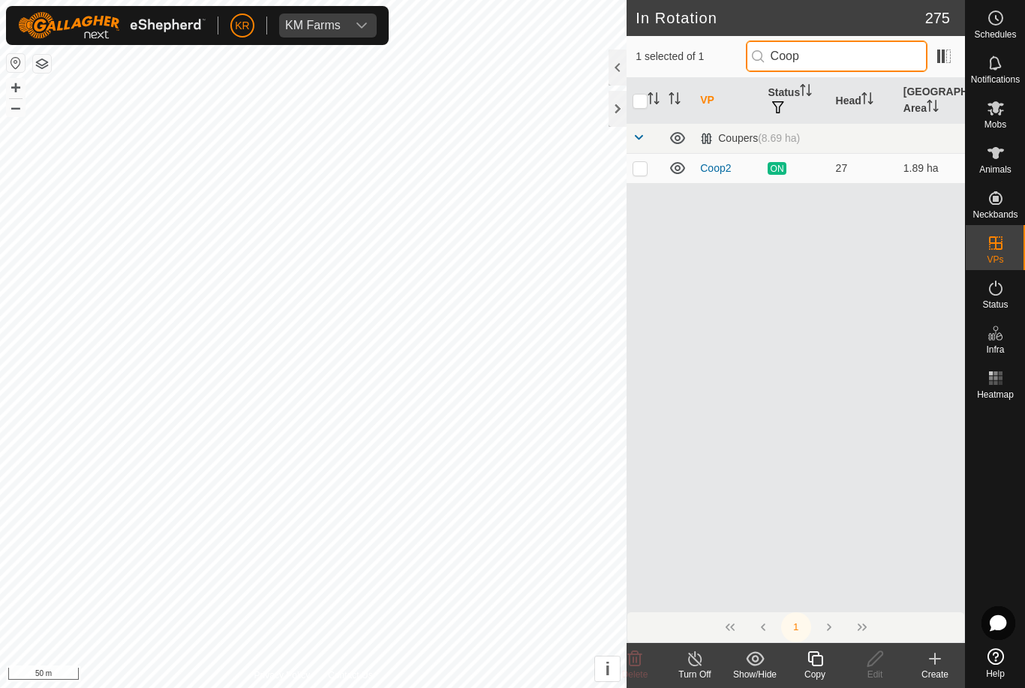
type input "Coop"
click at [650, 165] on td at bounding box center [645, 168] width 36 height 30
checkbox input "true"
click at [999, 117] on es-mob-svg-icon at bounding box center [995, 108] width 27 height 24
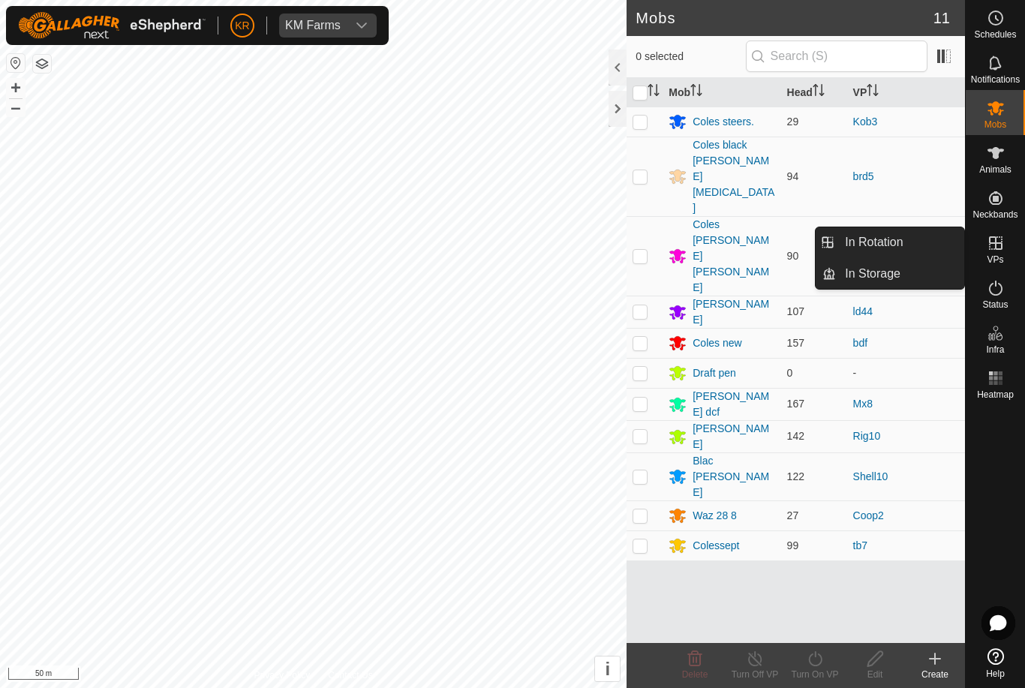
click at [936, 240] on link "In Rotation" at bounding box center [900, 242] width 128 height 30
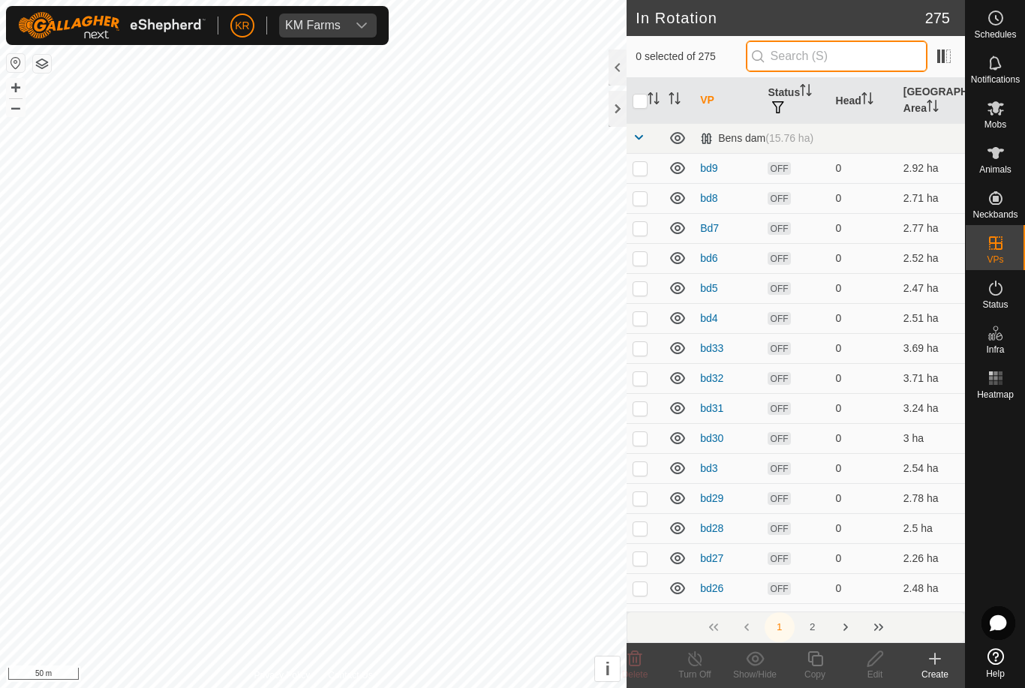
click at [868, 56] on input "text" at bounding box center [837, 57] width 182 height 32
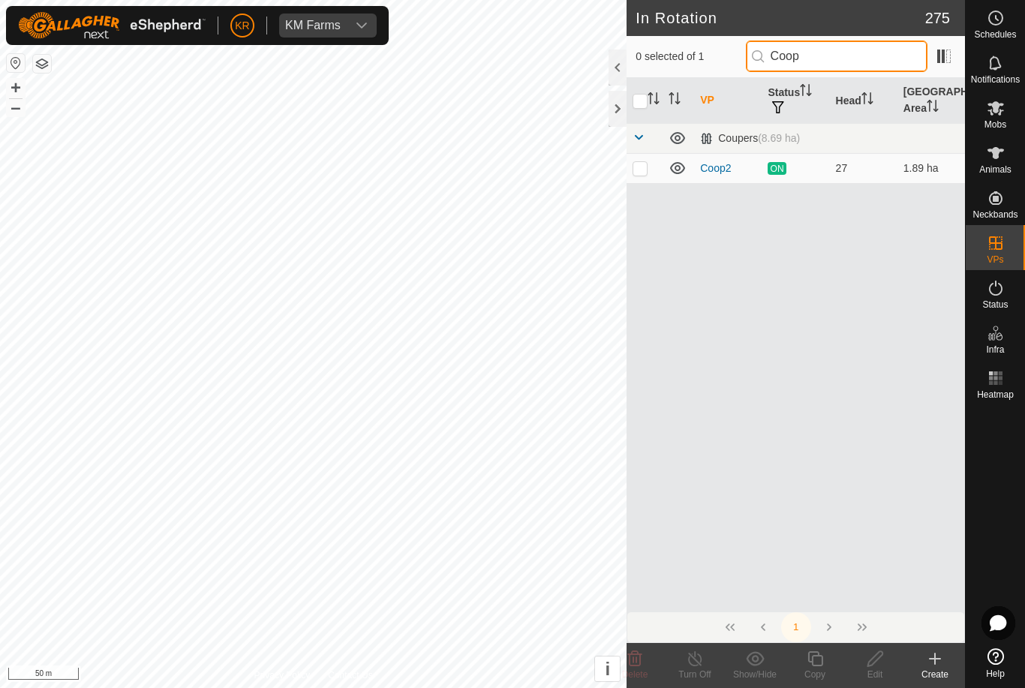
type input "Coop"
click at [648, 166] on p-checkbox at bounding box center [640, 168] width 15 height 12
checkbox input "true"
click at [819, 662] on icon at bounding box center [815, 659] width 19 height 18
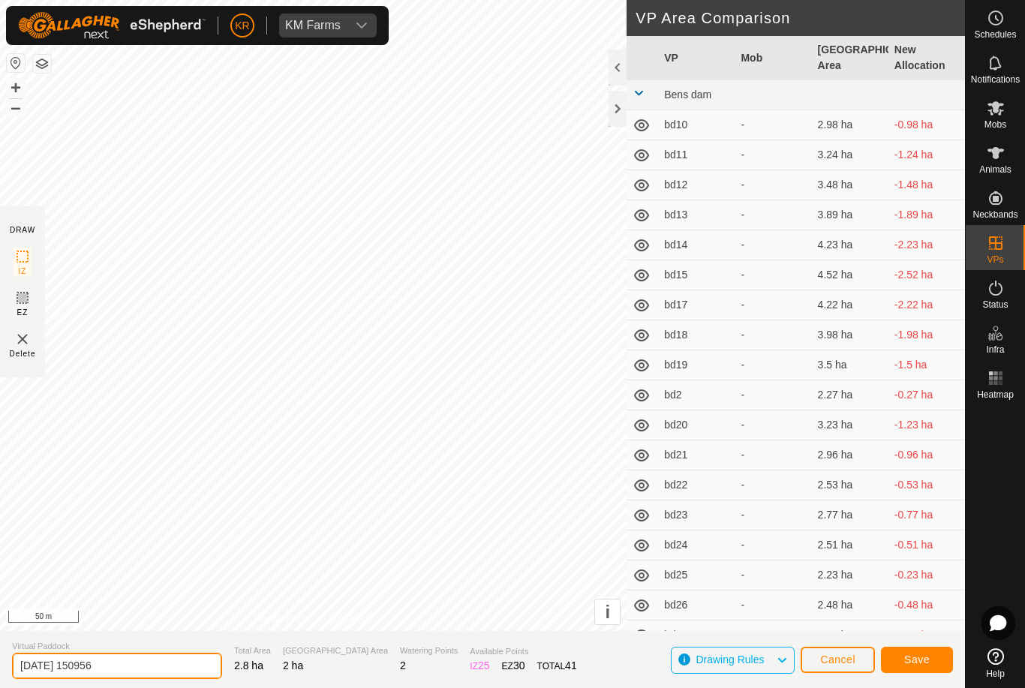
click at [140, 678] on input "2025-08-10 150956" at bounding box center [117, 666] width 210 height 26
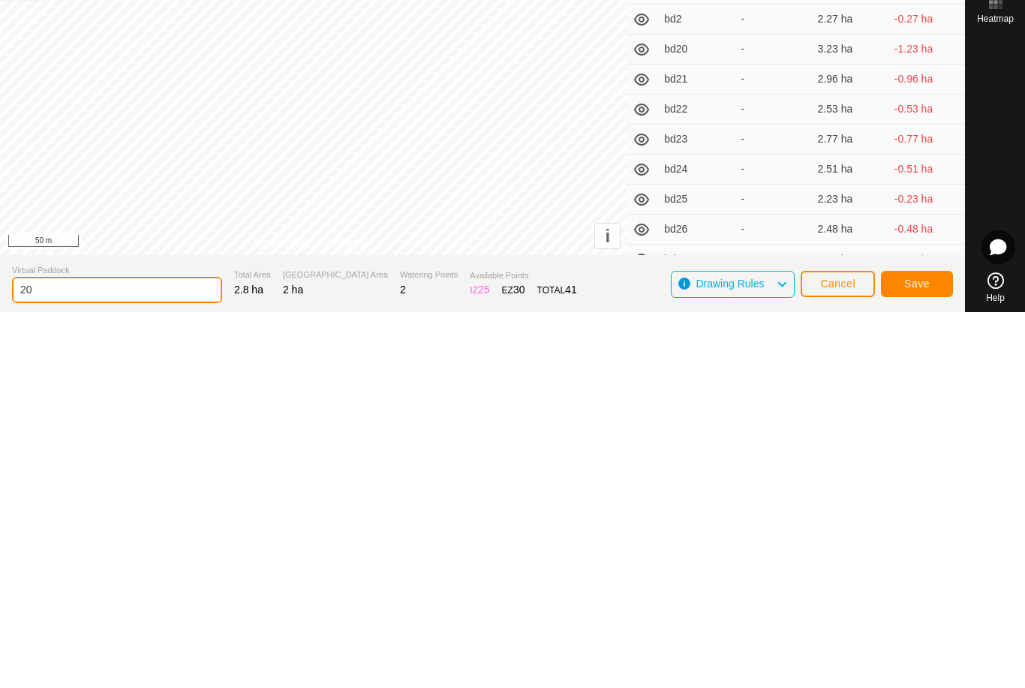
type input "2"
type input "Coop"
click at [919, 647] on button "Save" at bounding box center [917, 660] width 72 height 26
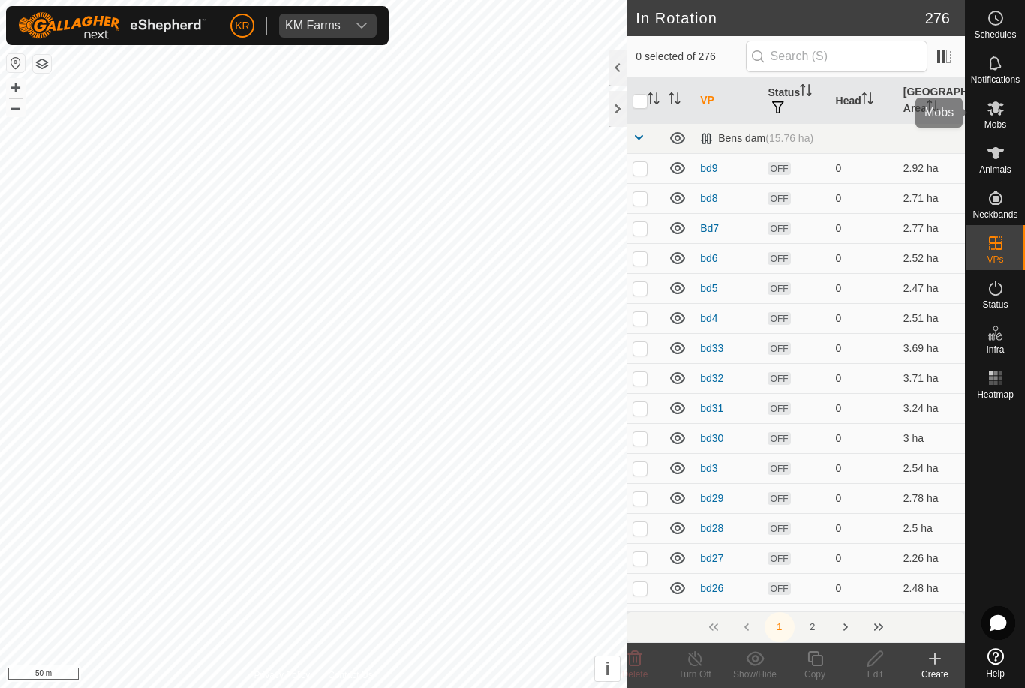
click at [1003, 123] on span "Mobs" at bounding box center [996, 124] width 22 height 9
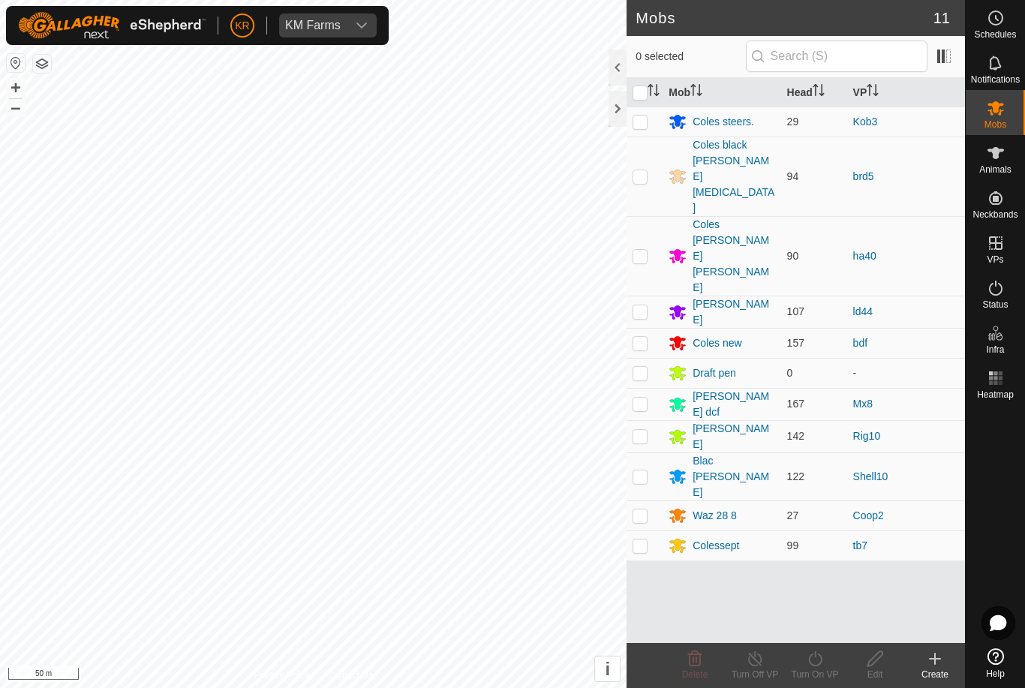
click at [645, 510] on p-checkbox at bounding box center [640, 516] width 15 height 12
checkbox input "true"
click at [821, 660] on icon at bounding box center [815, 659] width 19 height 18
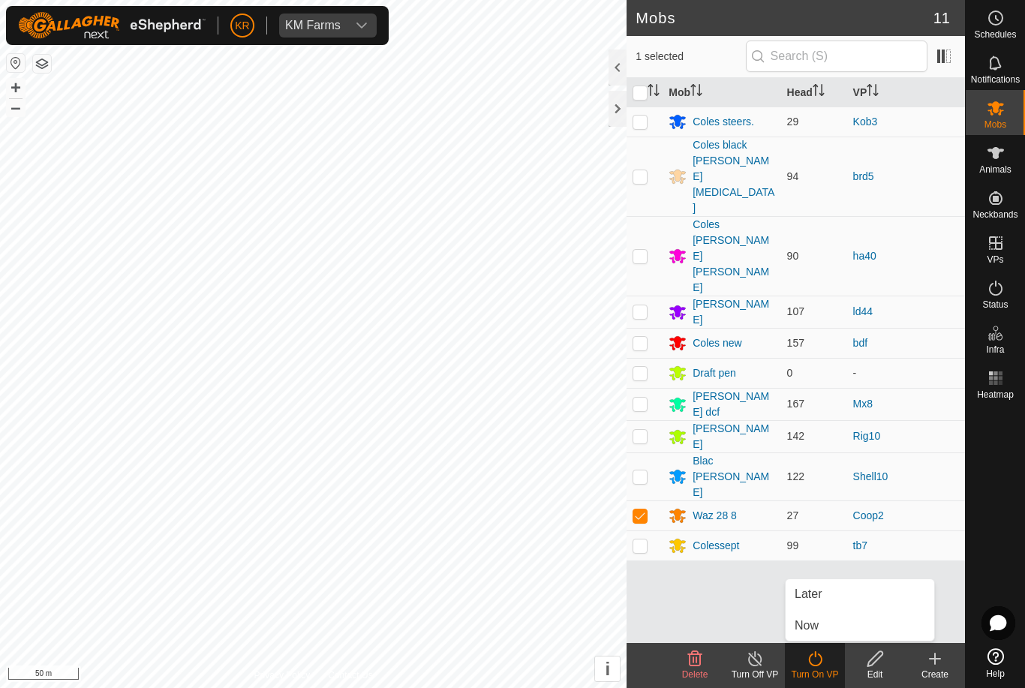
click at [824, 632] on link "Now" at bounding box center [860, 626] width 149 height 30
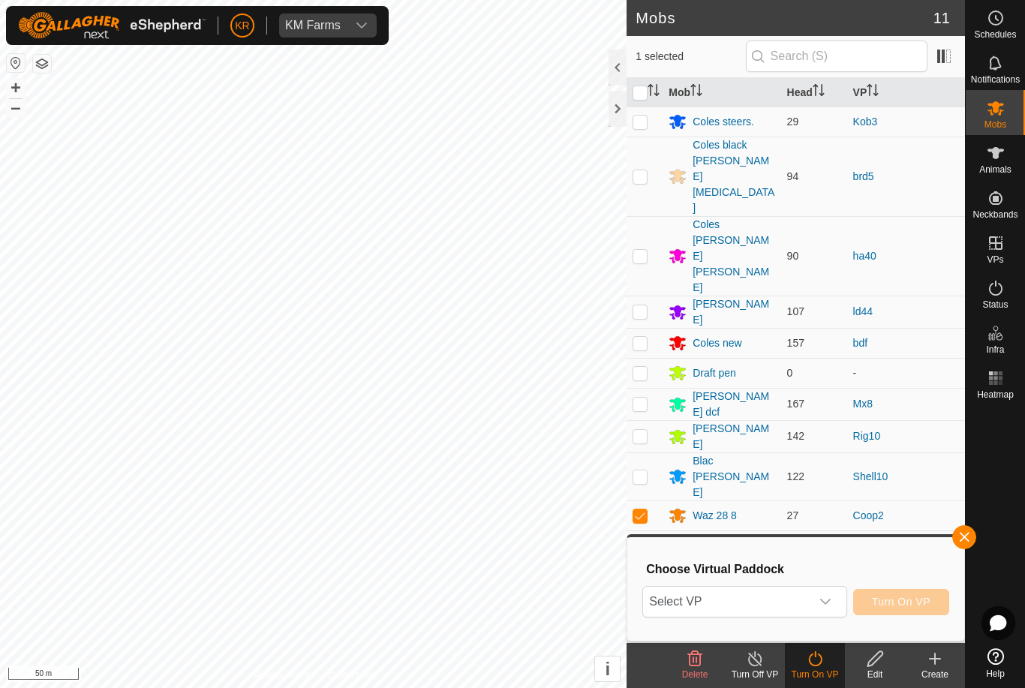
click at [708, 609] on span "Select VP" at bounding box center [726, 602] width 167 height 30
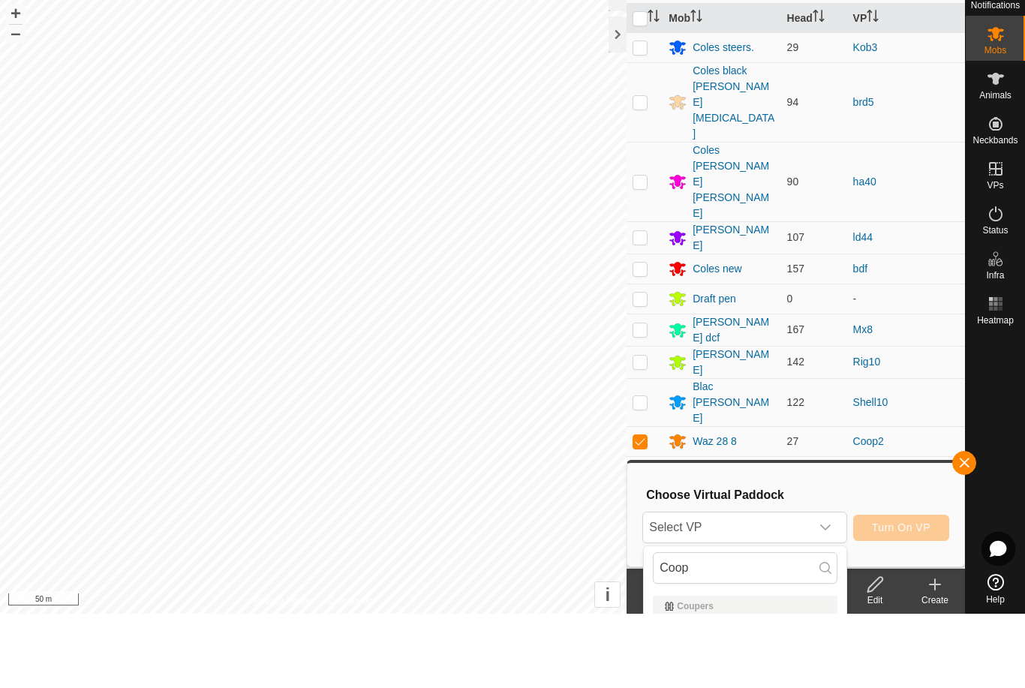
scroll to position [73, 0]
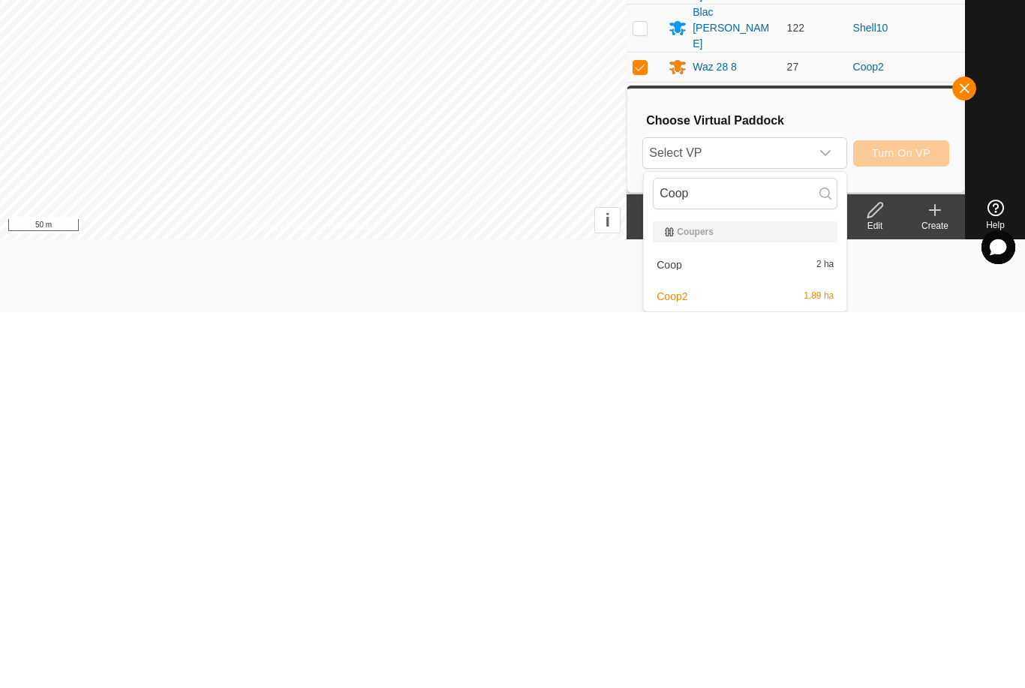
type input "Coop"
click at [717, 663] on div "Coop2 1.89 ha" at bounding box center [745, 672] width 185 height 18
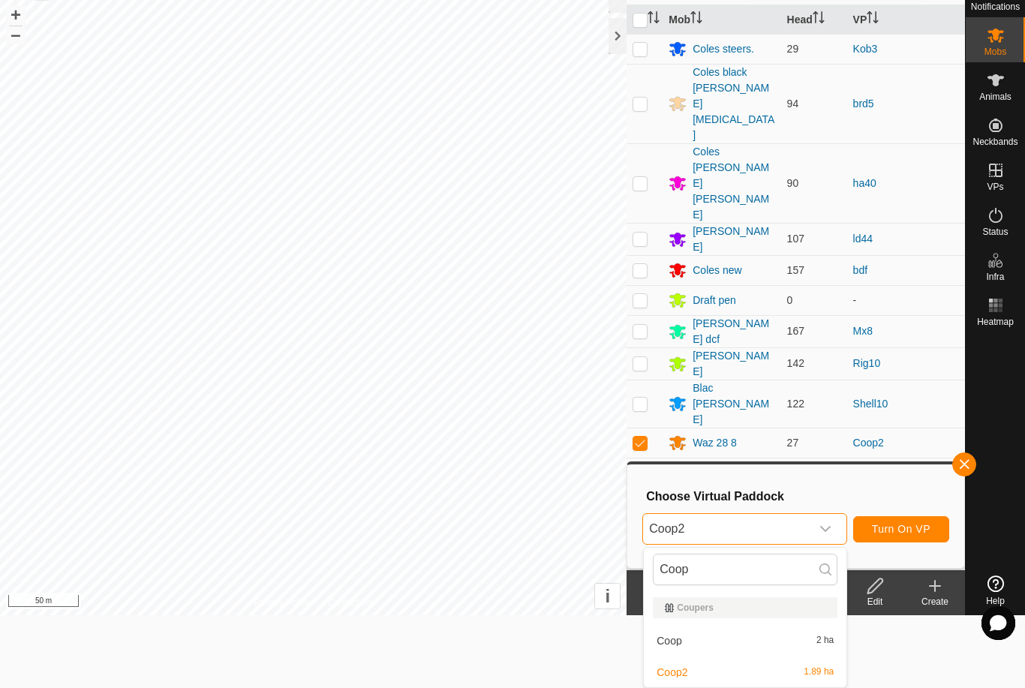
scroll to position [0, 0]
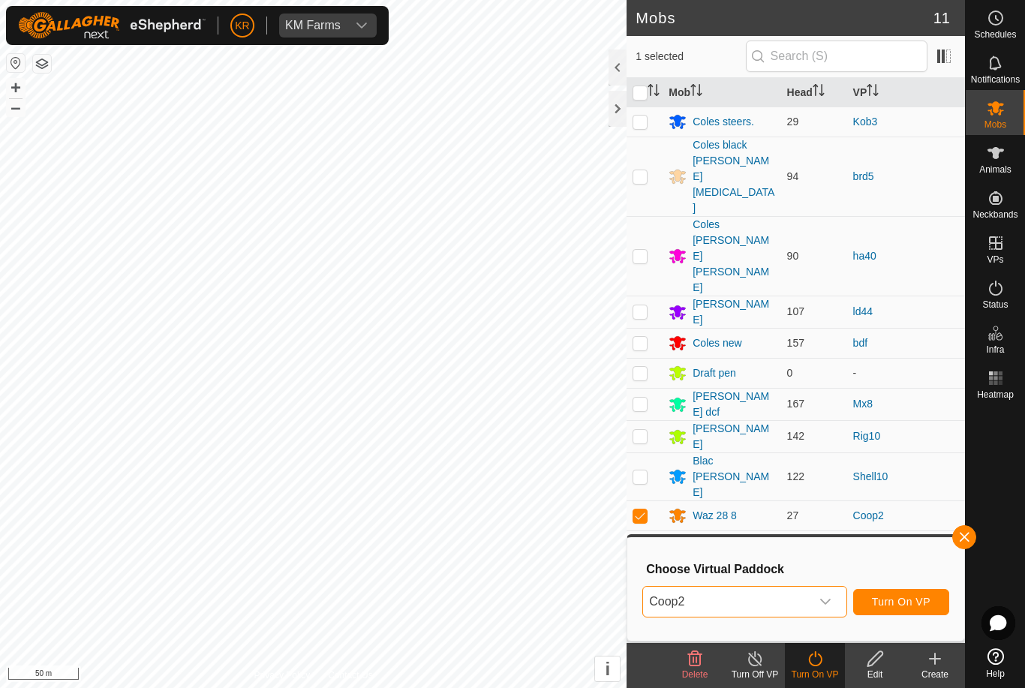
click at [821, 604] on icon "dropdown trigger" at bounding box center [825, 602] width 12 height 12
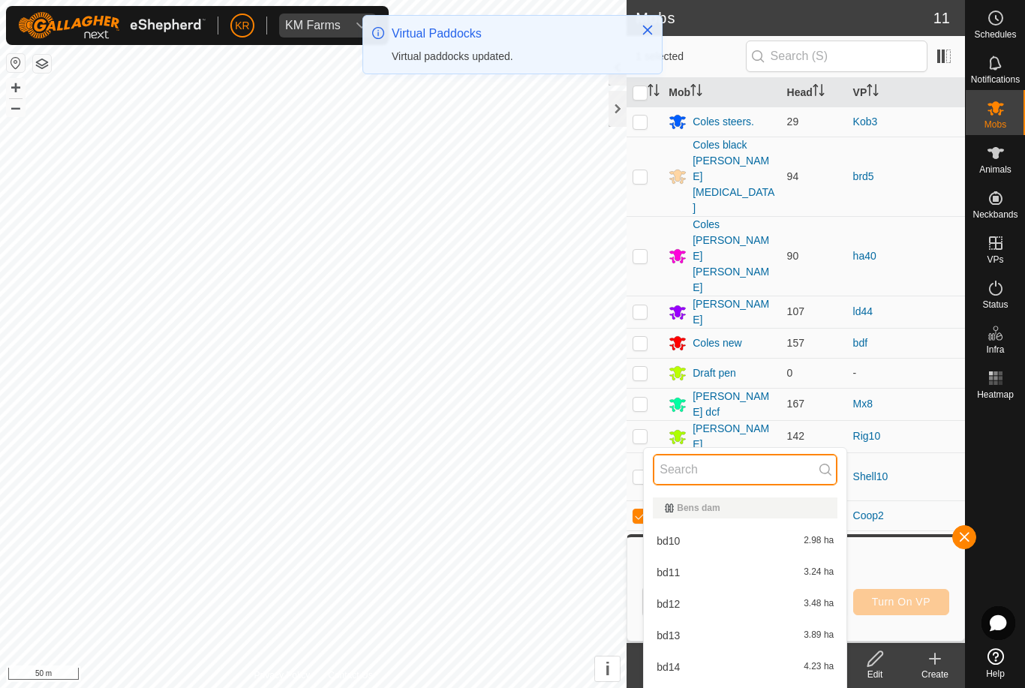
click at [714, 469] on input "text" at bounding box center [745, 470] width 185 height 32
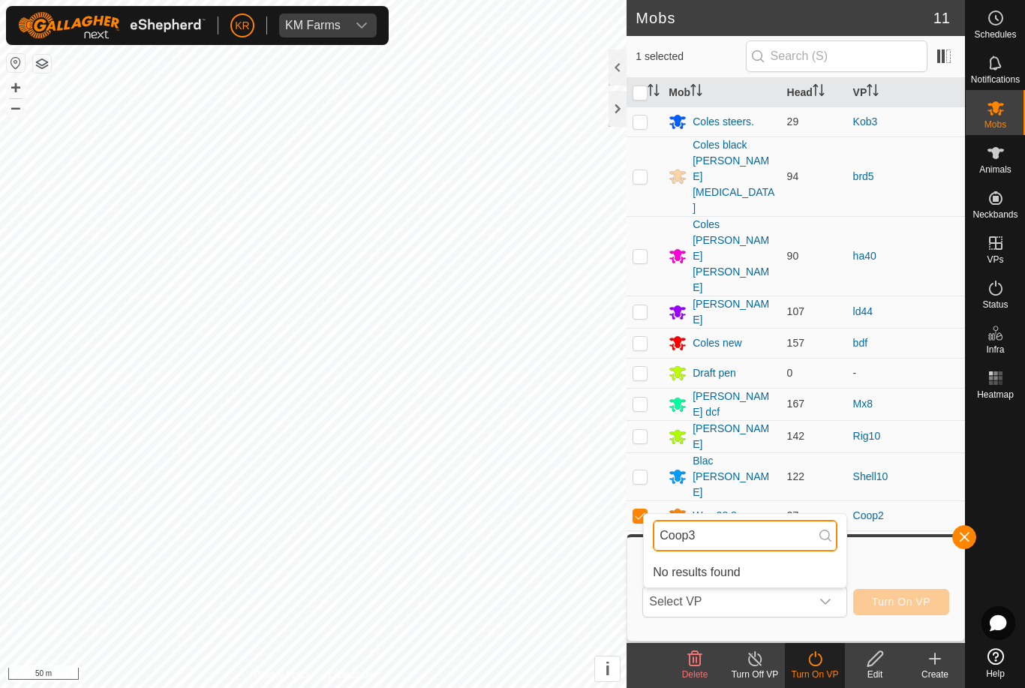
click at [717, 536] on input "Coop3" at bounding box center [745, 536] width 185 height 32
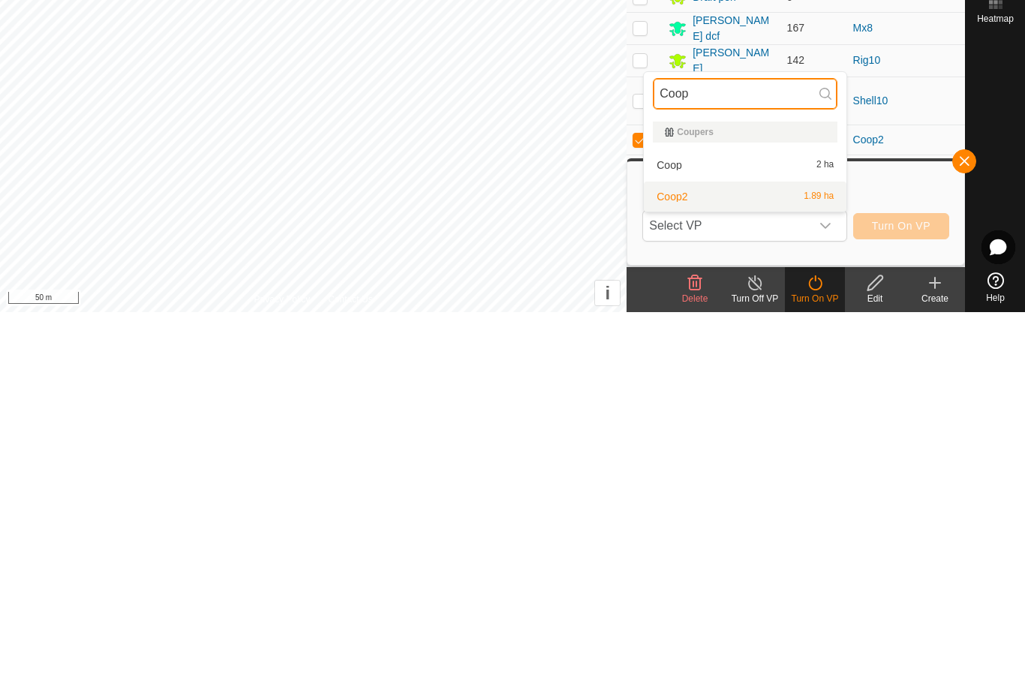
type input "Coop"
click at [754, 564] on div "Coop2 1.89 ha" at bounding box center [745, 573] width 185 height 18
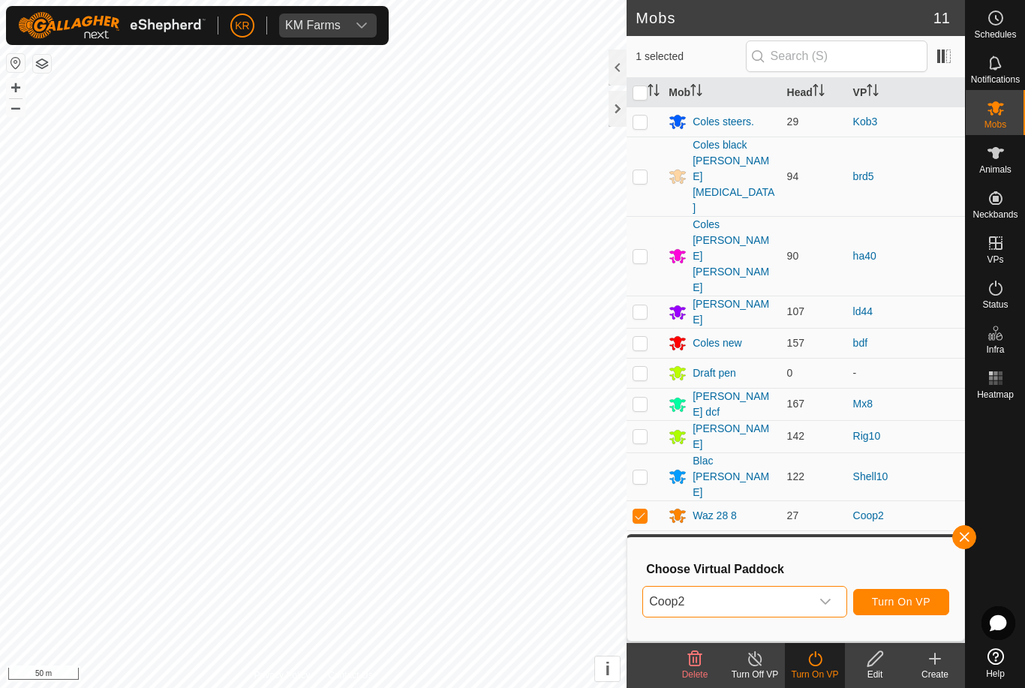
click at [771, 597] on span "Coop2" at bounding box center [726, 602] width 167 height 30
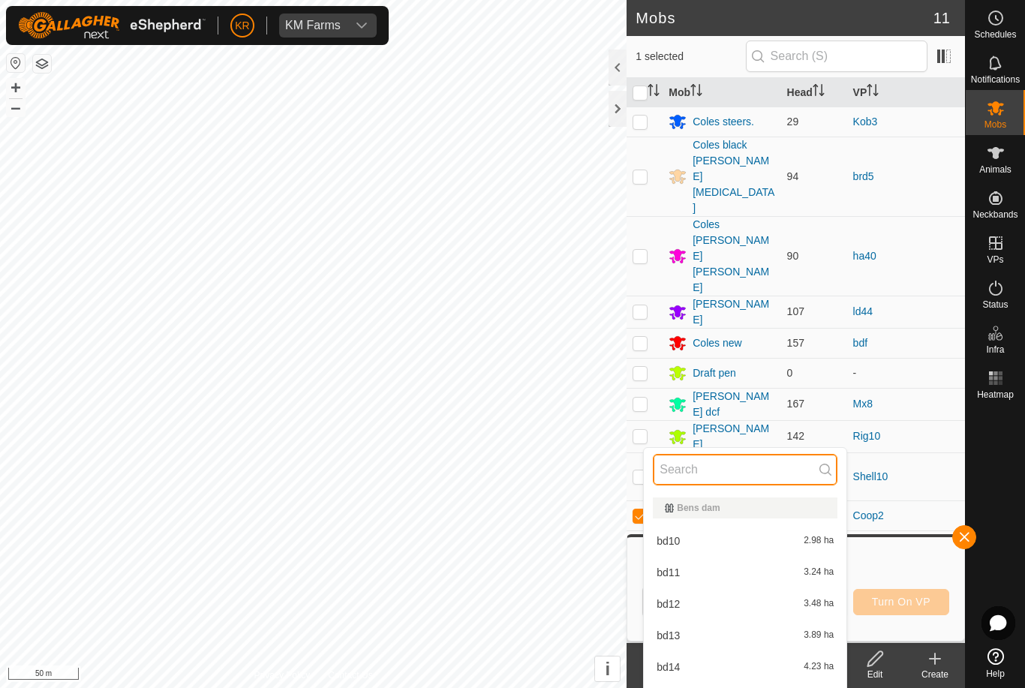
click at [738, 478] on input "text" at bounding box center [745, 470] width 185 height 32
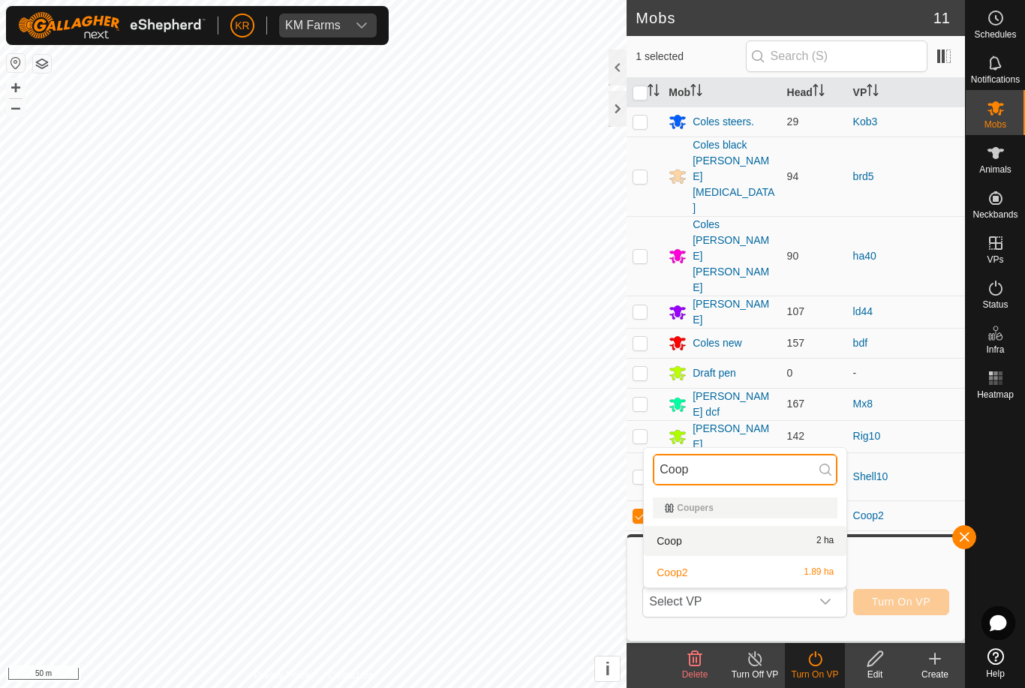
type input "Coop"
click at [699, 538] on div "Coop 2 ha" at bounding box center [745, 541] width 185 height 18
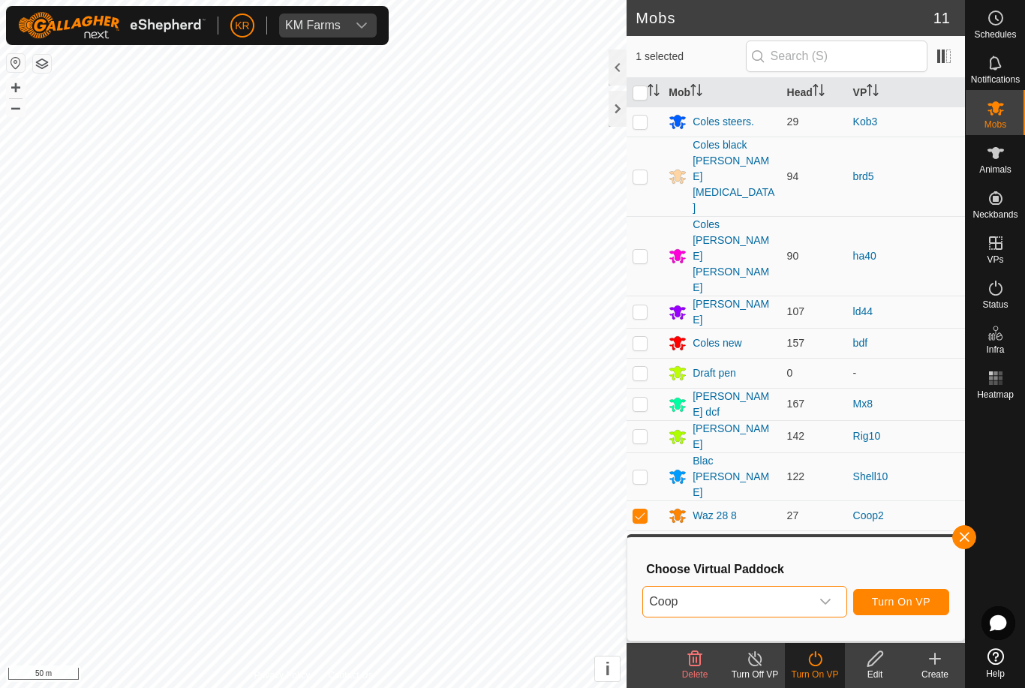
click at [902, 596] on span "Turn On VP" at bounding box center [901, 602] width 59 height 12
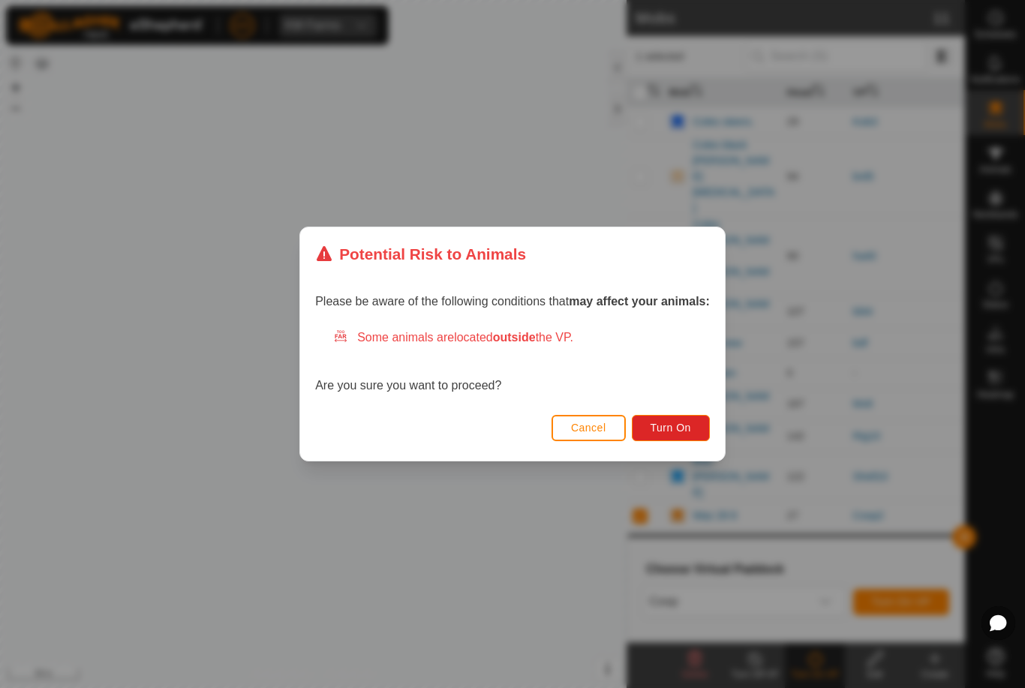
click at [673, 425] on span "Turn On" at bounding box center [671, 428] width 41 height 12
